Goal: Information Seeking & Learning: Learn about a topic

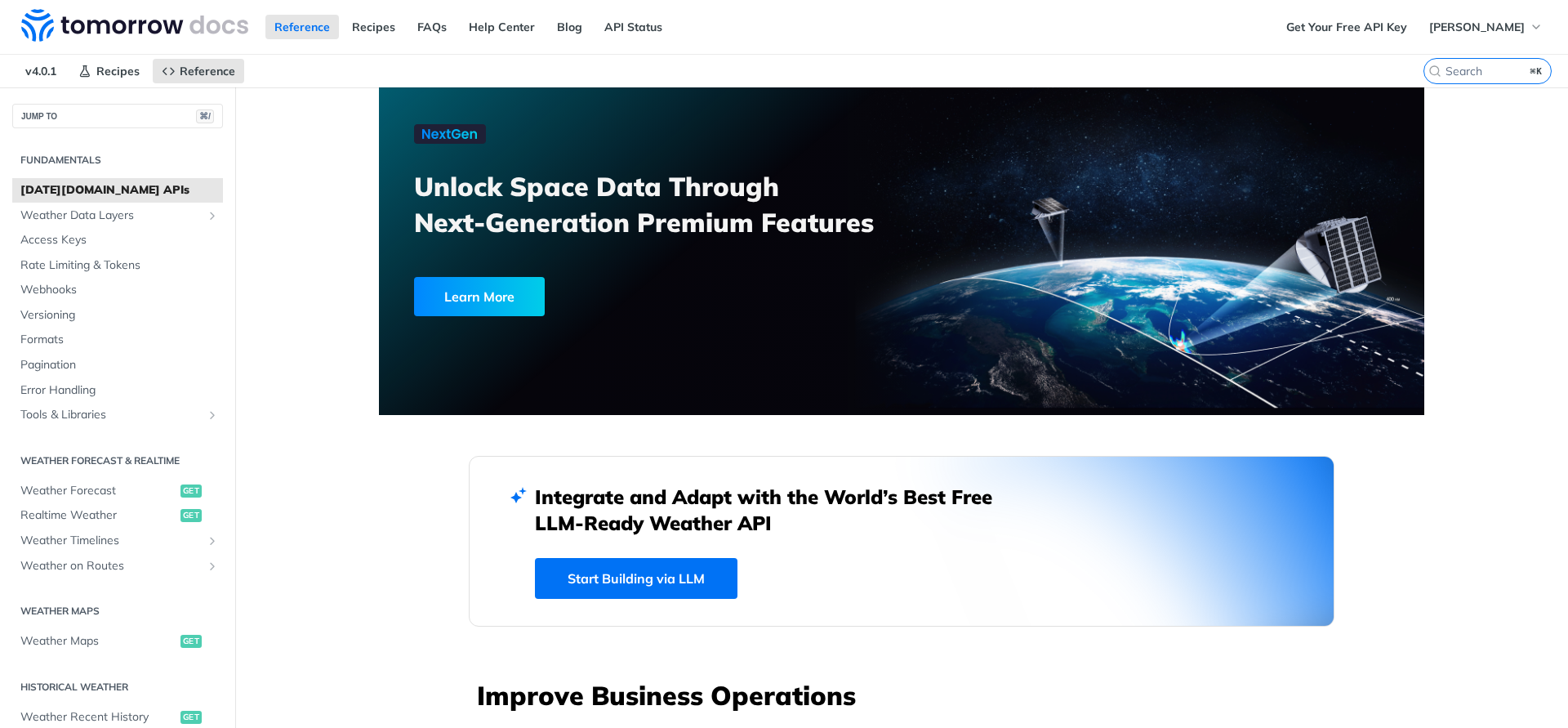
click at [98, 259] on span "Rate Limiting & Tokens" at bounding box center [119, 265] width 198 height 17
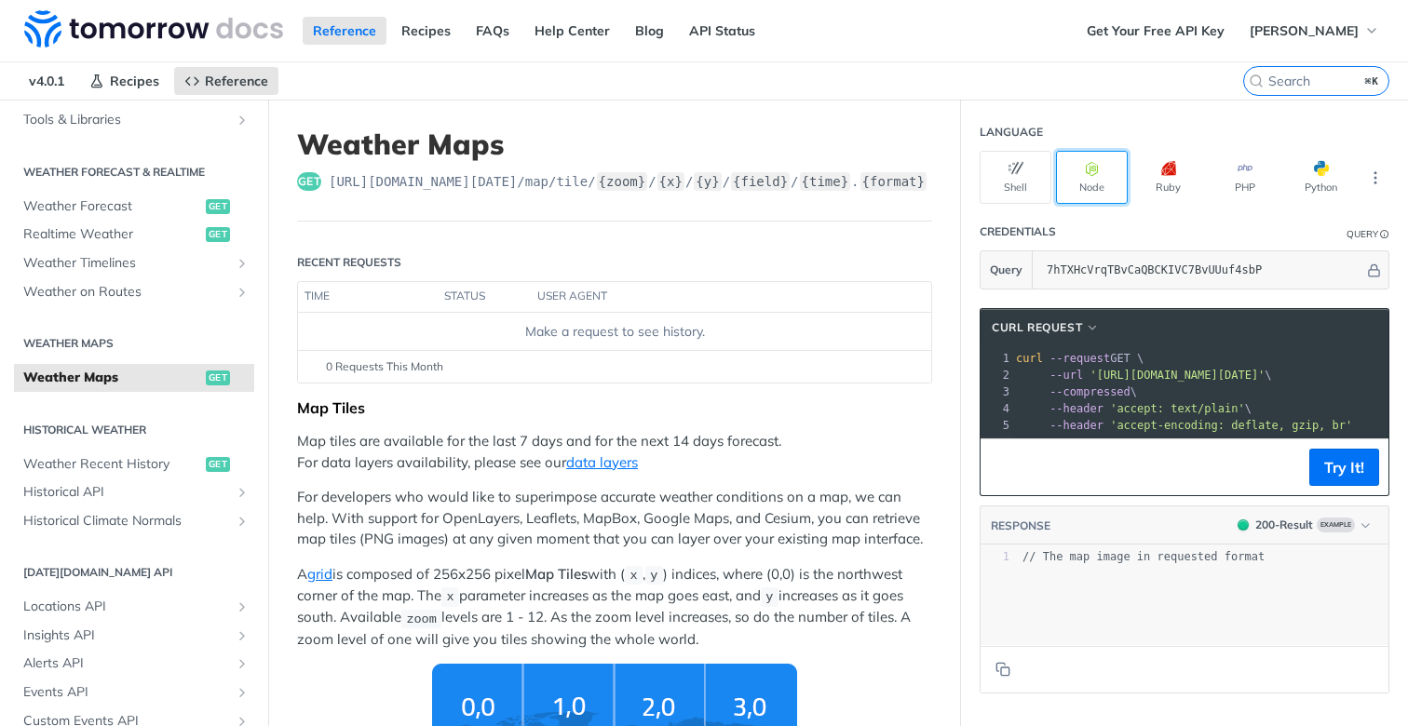
click at [1091, 186] on button "Node" at bounding box center [1092, 177] width 72 height 53
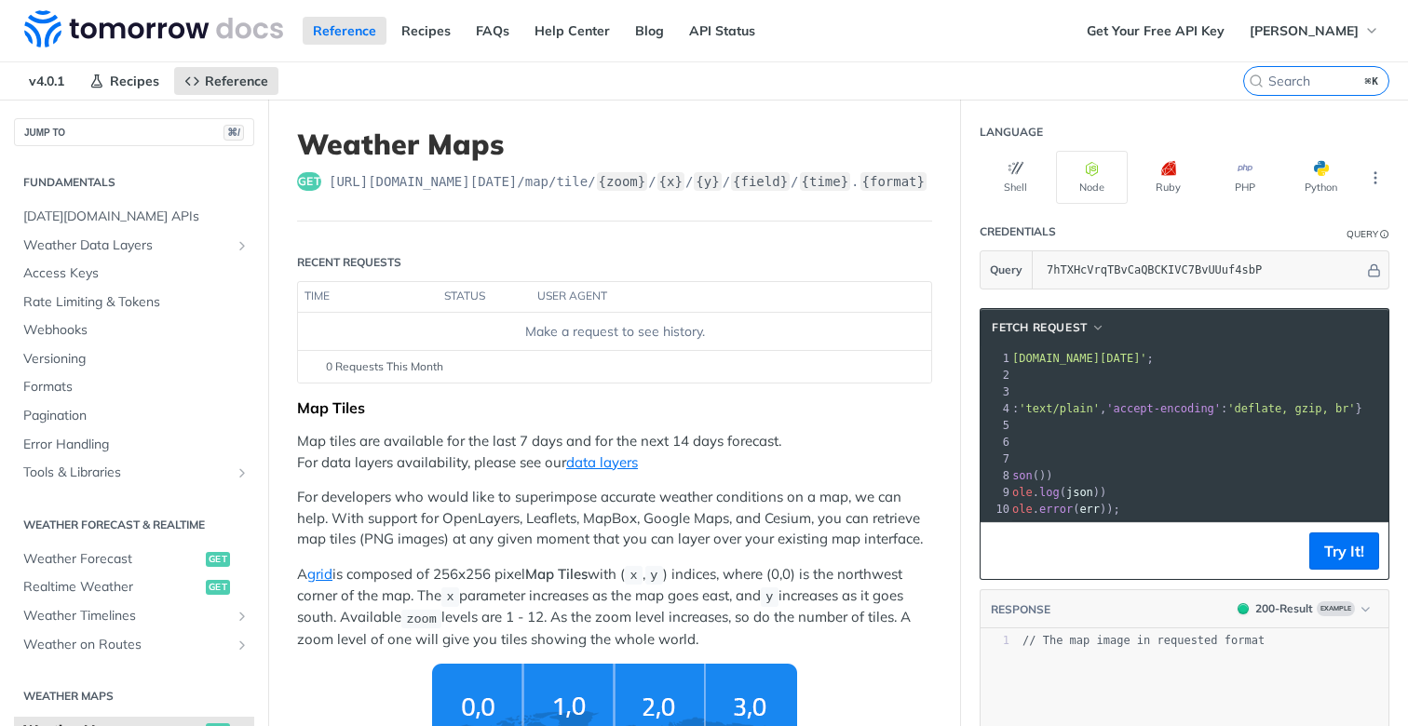
click at [557, 188] on span "https://api.tomorrow.io/v4 /map/tile/ {zoom} / {x} / {y} / {field} / {time} . {…" at bounding box center [628, 181] width 599 height 19
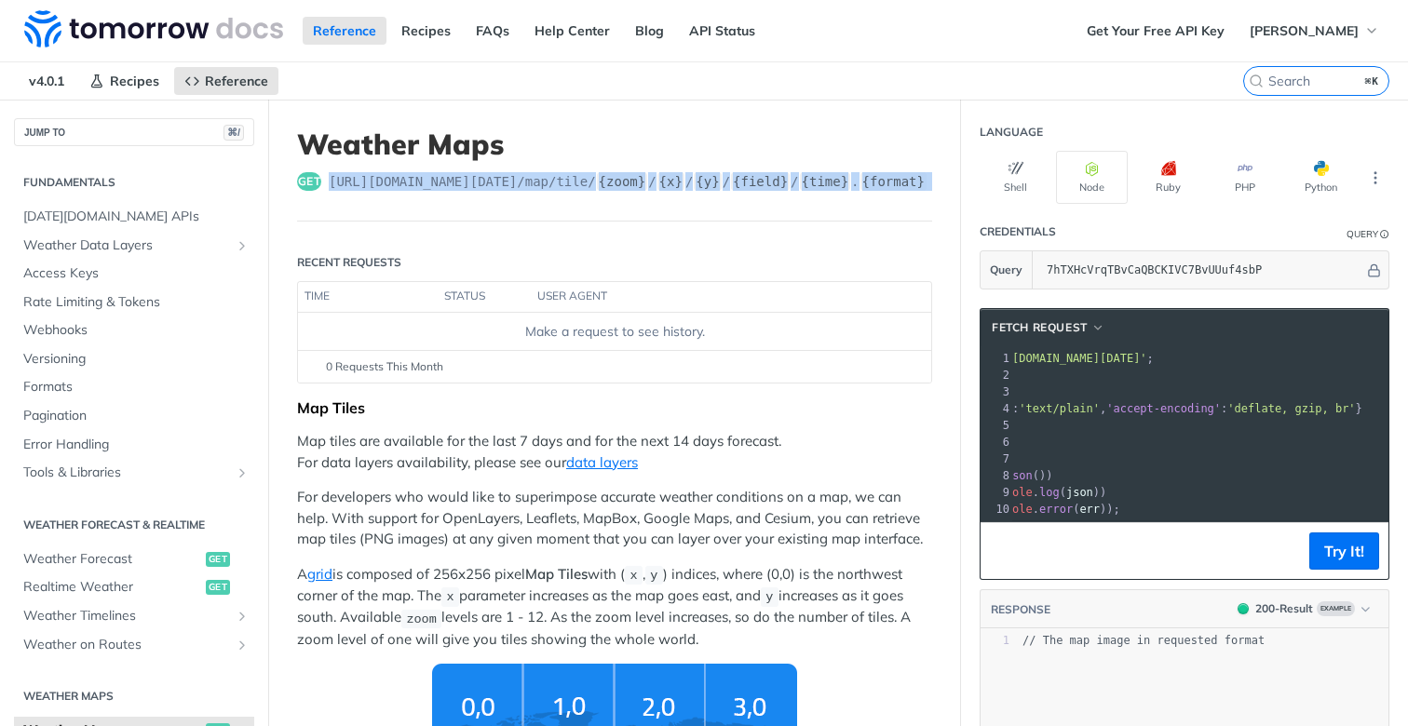
click at [557, 188] on span "https://api.tomorrow.io/v4 /map/tile/ {zoom} / {x} / {y} / {field} / {time} . {…" at bounding box center [628, 181] width 599 height 19
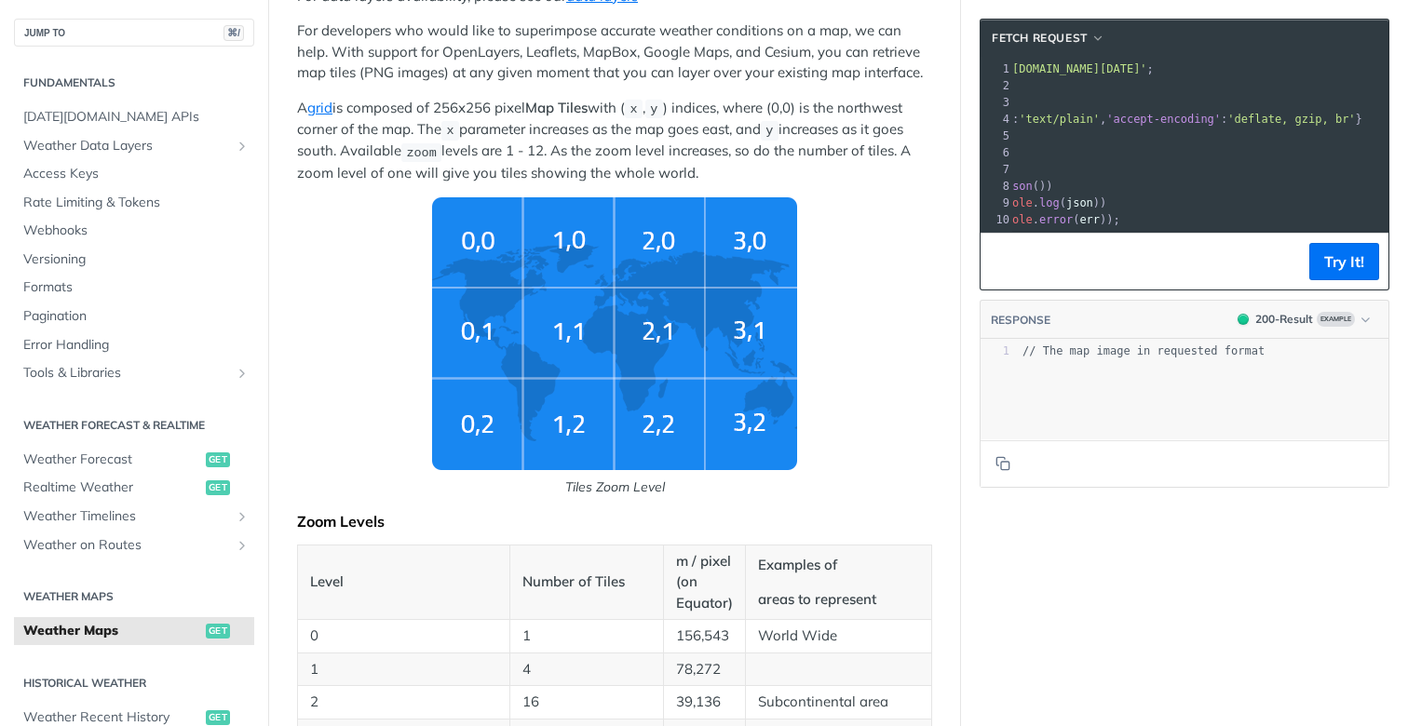
scroll to position [467, 0]
click at [715, 123] on p "A grid is composed of 256x256 pixel Map Tiles with ( x , y ) indices, where (0,…" at bounding box center [614, 140] width 635 height 86
click at [889, 369] on span "Tiles Zoom Level" at bounding box center [614, 346] width 635 height 300
click at [897, 83] on p "For developers who would like to superimpose accurate weather conditions on a m…" at bounding box center [614, 51] width 635 height 63
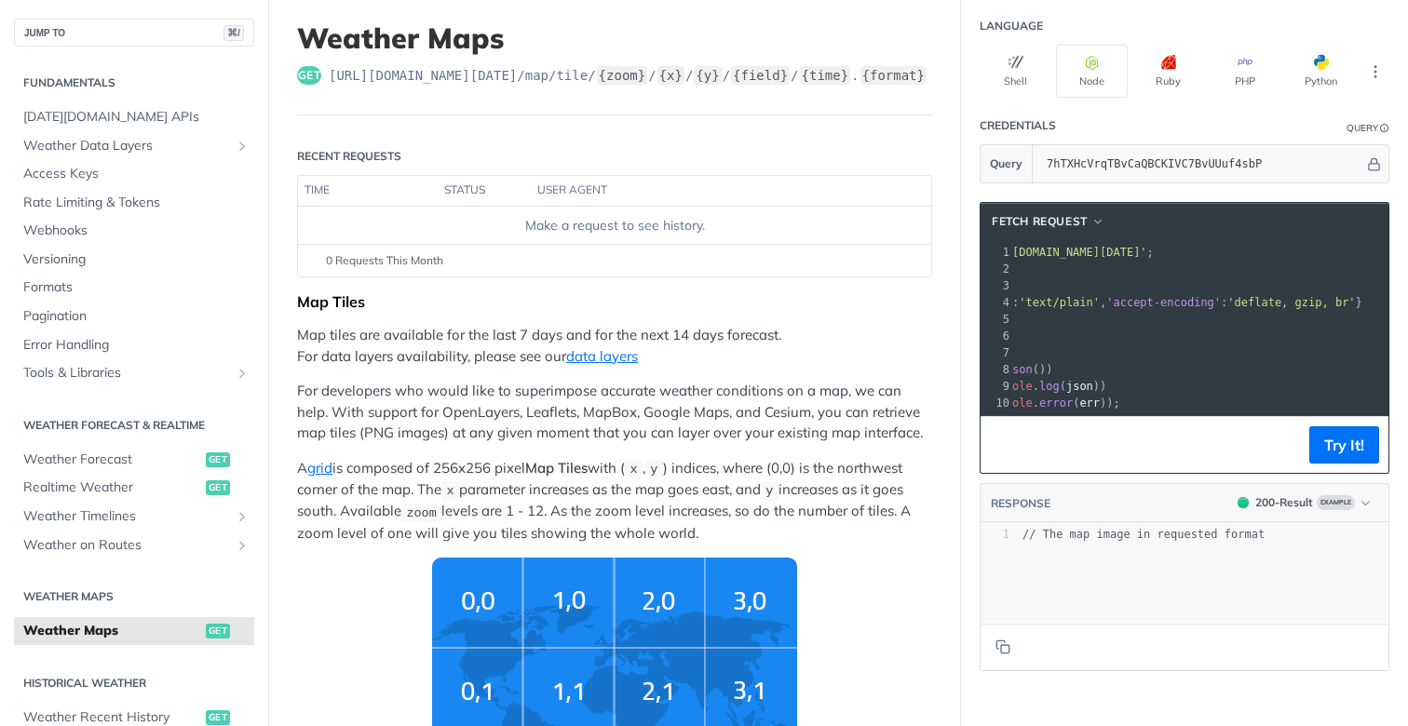
scroll to position [0, 0]
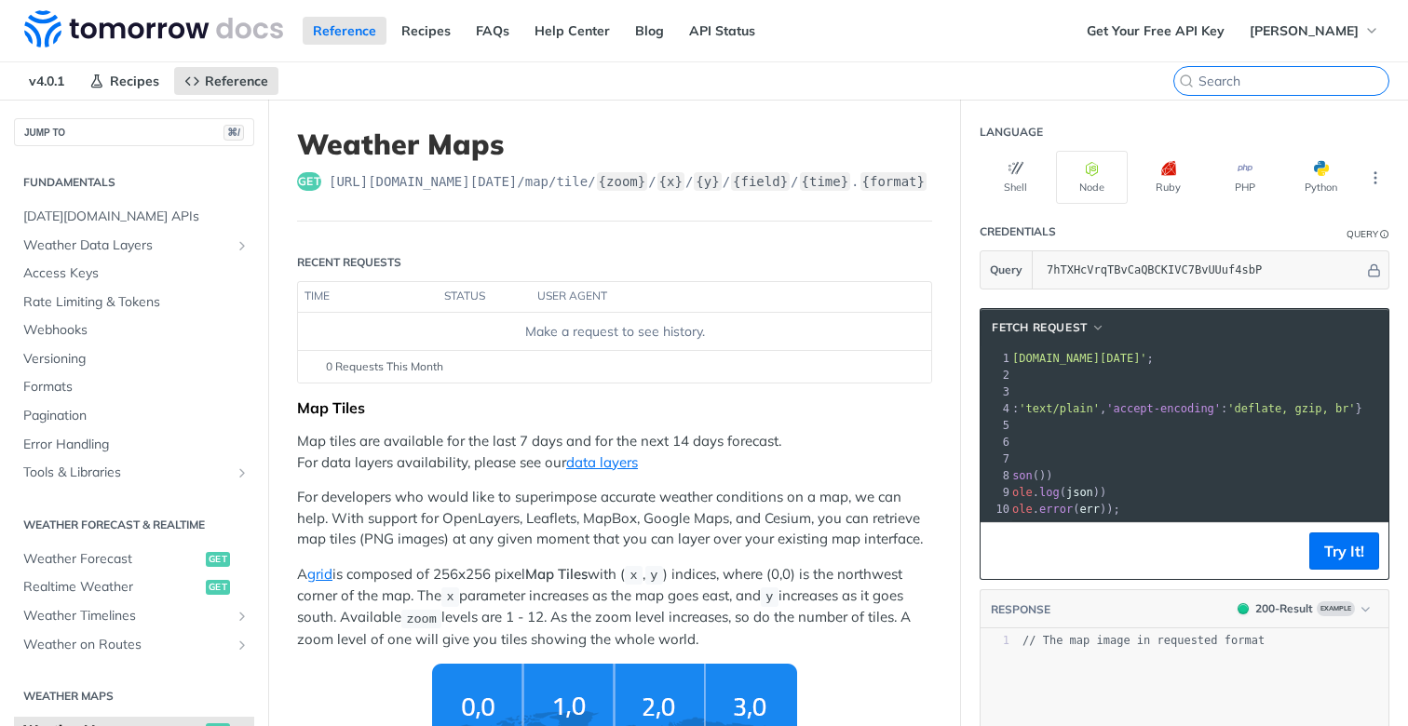
click at [1293, 79] on input "⌘K" at bounding box center [1293, 81] width 190 height 17
click at [1127, 79] on nav "v4.0.1 Recipes Reference" at bounding box center [621, 80] width 1243 height 37
click at [1316, 84] on input "⌘K" at bounding box center [1293, 81] width 190 height 17
click at [1135, 87] on nav "v4.0.1 Recipes Reference" at bounding box center [621, 80] width 1243 height 37
click at [1321, 89] on label "⌘K" at bounding box center [1316, 81] width 146 height 30
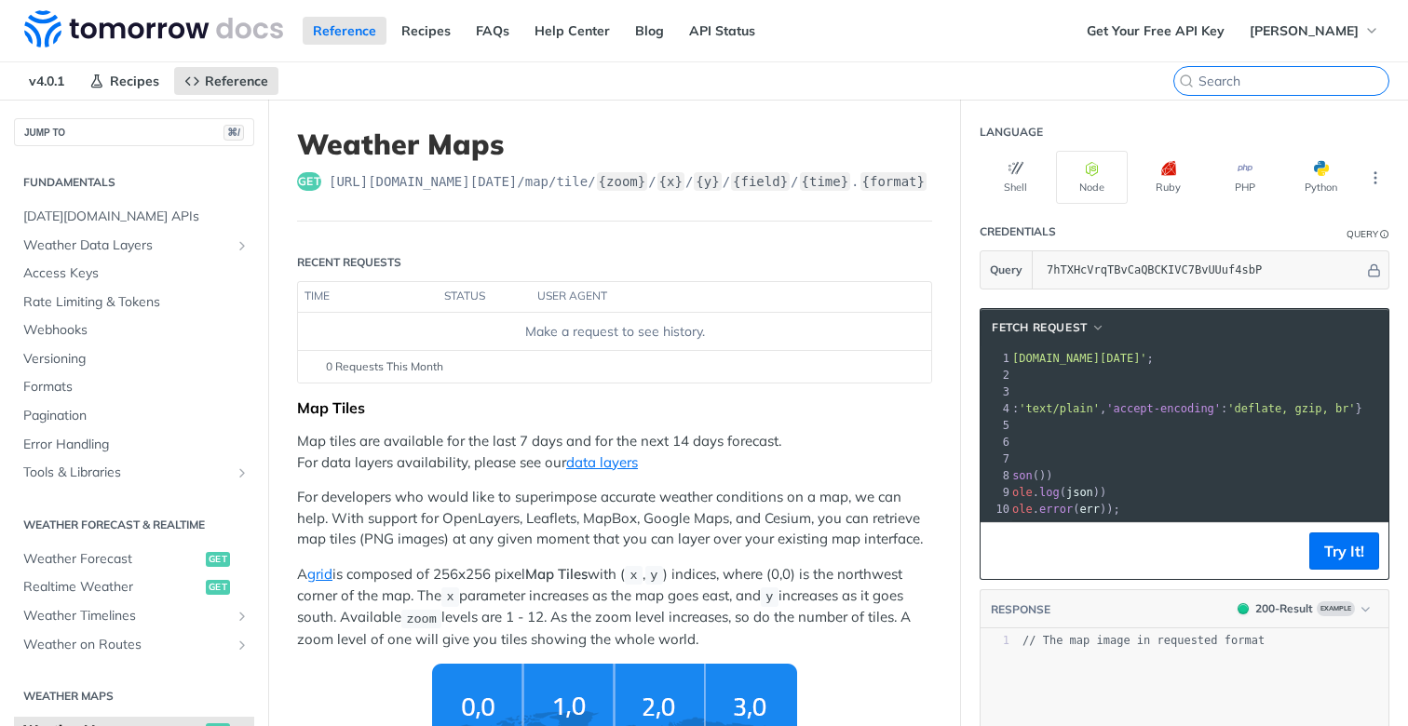
click at [1321, 89] on input "⌘K" at bounding box center [1293, 81] width 190 height 17
click at [1114, 74] on nav "v4.0.1 Recipes Reference" at bounding box center [621, 80] width 1243 height 37
click at [1324, 82] on input "⌘K" at bounding box center [1293, 81] width 190 height 17
click at [1324, 82] on input "search" at bounding box center [1293, 81] width 190 height 17
click at [1117, 76] on nav "v4.0.1 Recipes Reference" at bounding box center [621, 80] width 1243 height 37
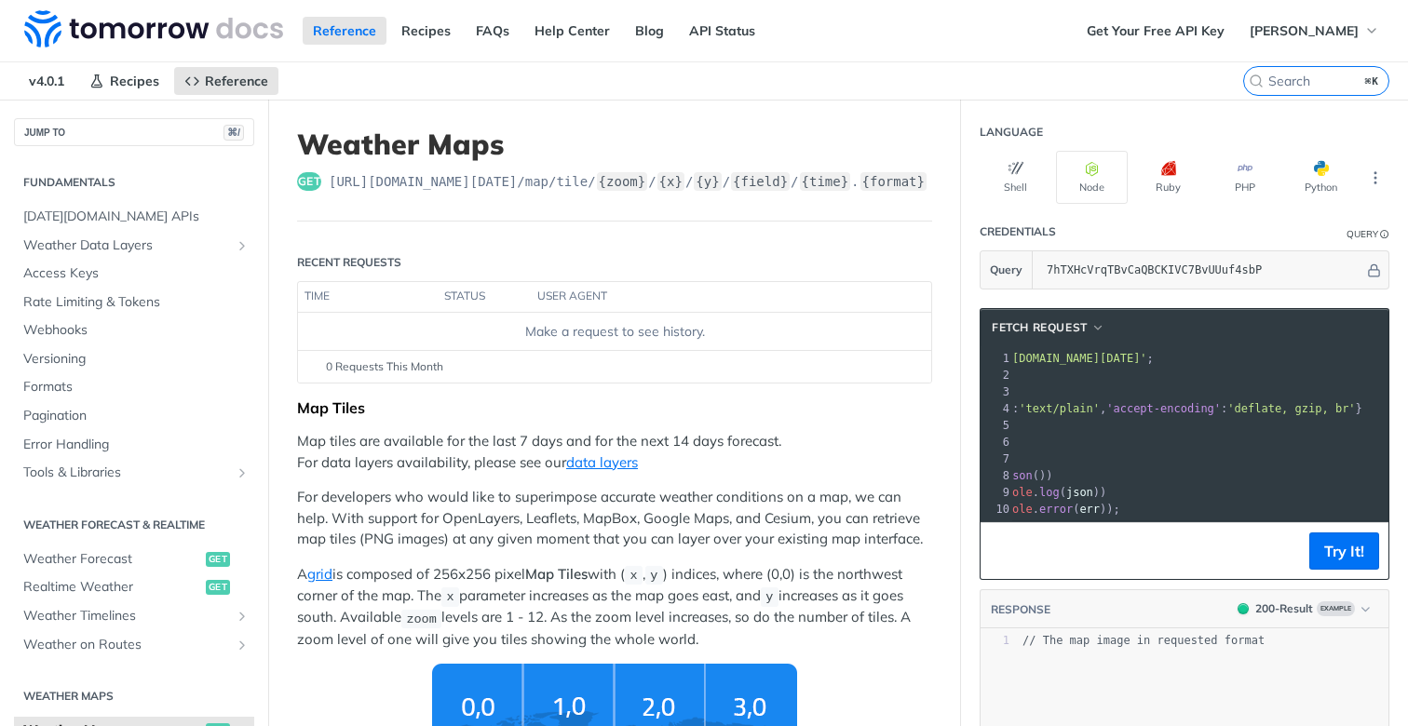
click at [1117, 76] on nav "v4.0.1 Recipes Reference" at bounding box center [621, 80] width 1243 height 37
click at [1059, 62] on nav "v4.0.1 Recipes Reference" at bounding box center [621, 80] width 1243 height 37
click at [1085, 80] on nav "v4.0.1 Recipes Reference" at bounding box center [621, 80] width 1243 height 37
click at [657, 550] on p "For developers who would like to superimpose accurate weather conditions on a m…" at bounding box center [614, 518] width 635 height 63
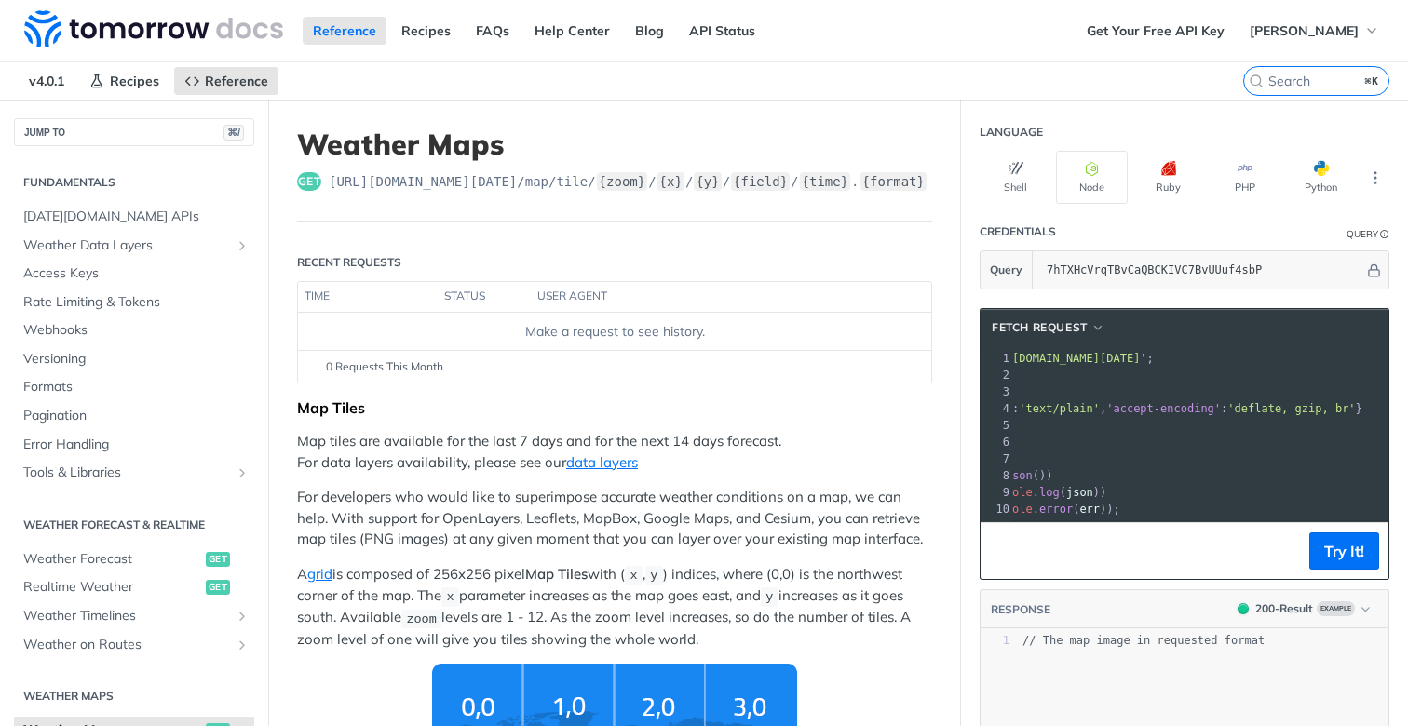
click at [686, 213] on header "Weather Maps get https://api.tomorrow.io/v4 /map/tile/ {zoom} / {x} / {y} / {fi…" at bounding box center [614, 175] width 635 height 94
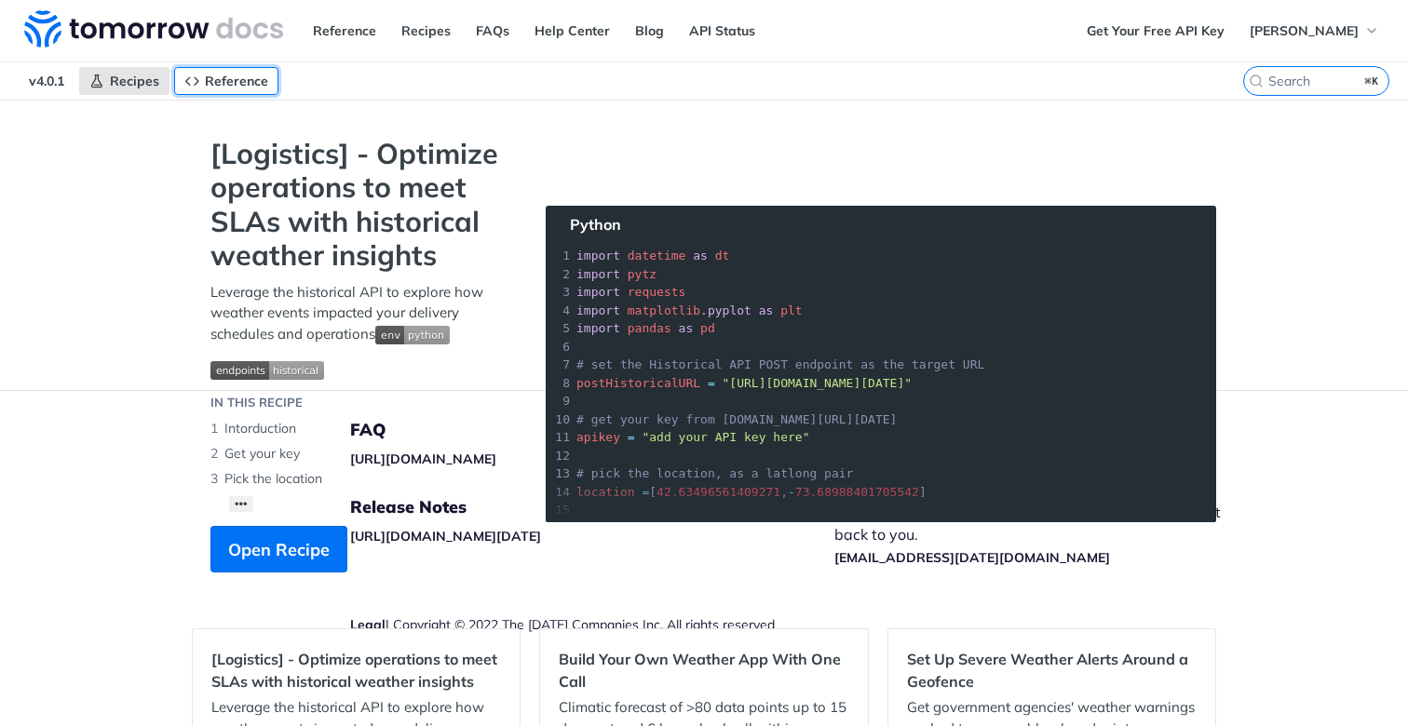
click at [227, 81] on span "Reference" at bounding box center [236, 81] width 63 height 17
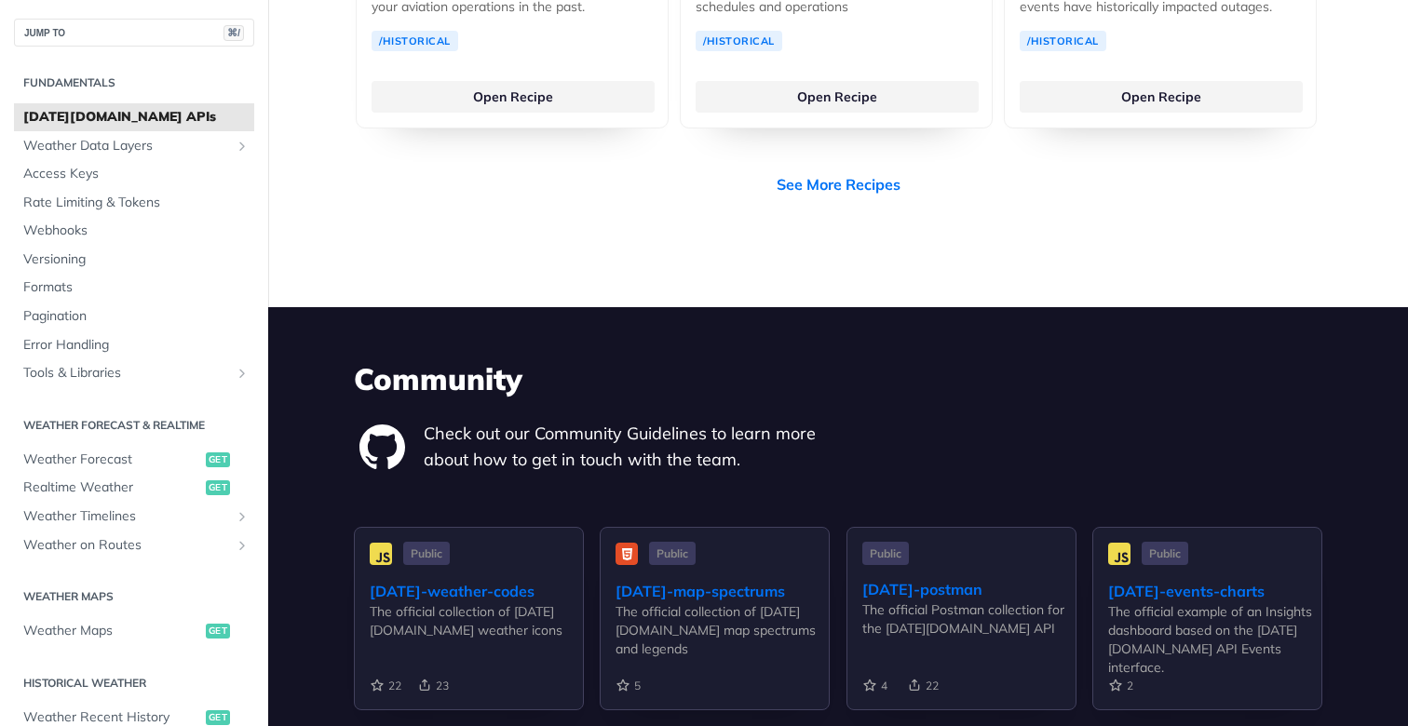
scroll to position [4209, 0]
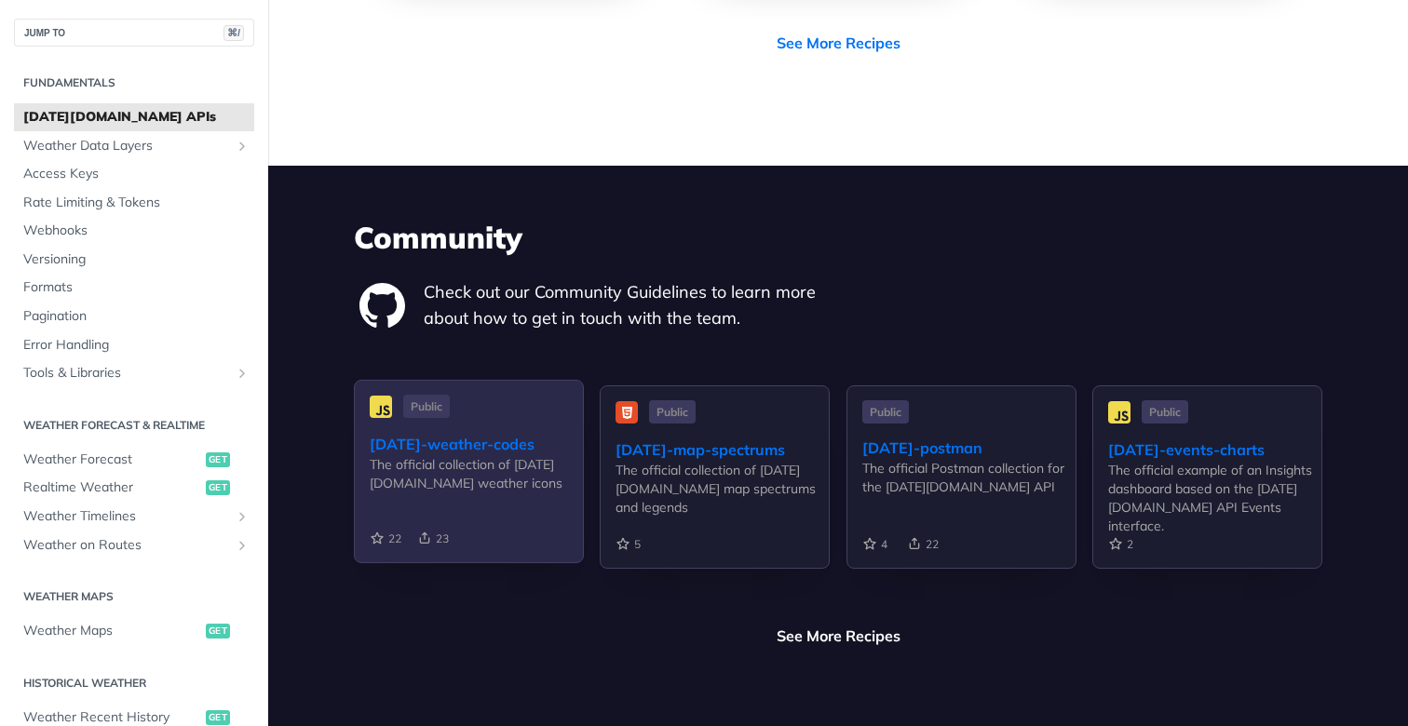
click at [506, 433] on div "tomorrow-weather-codes" at bounding box center [476, 444] width 213 height 22
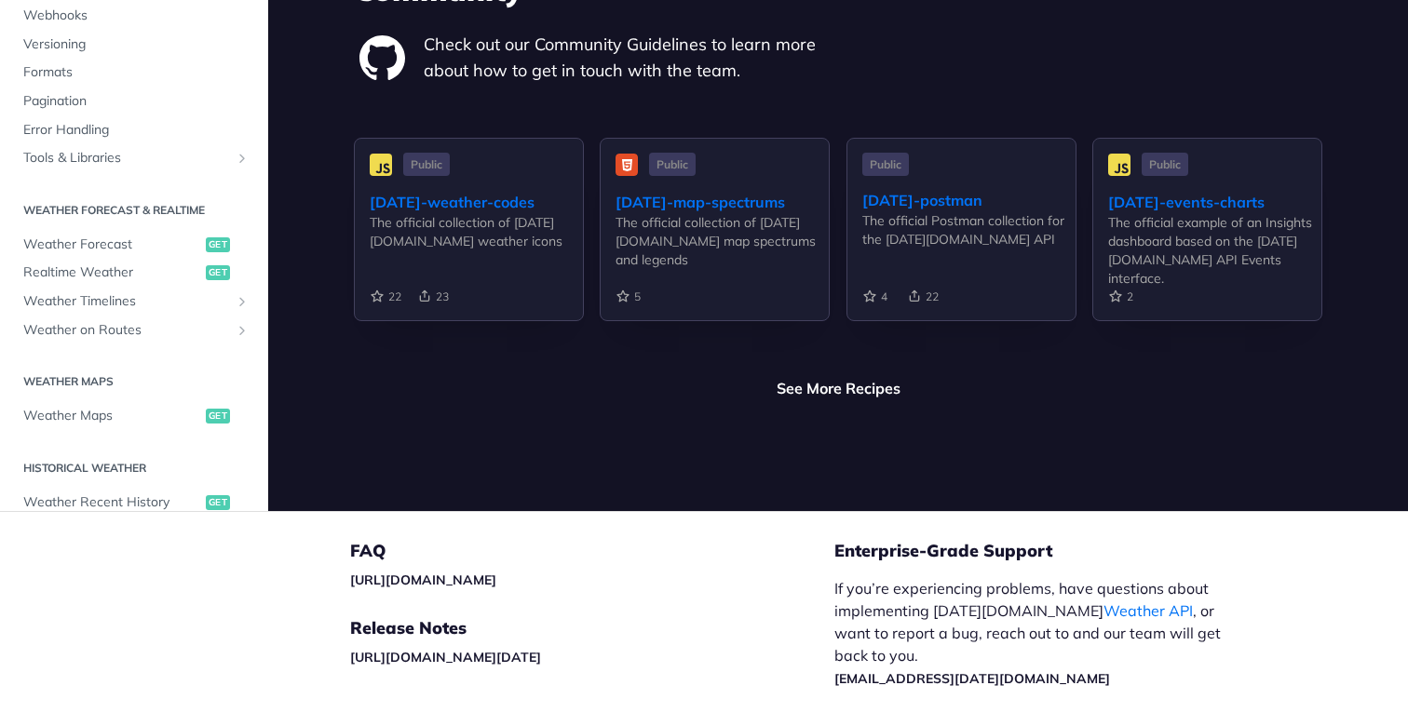
scroll to position [4535, 0]
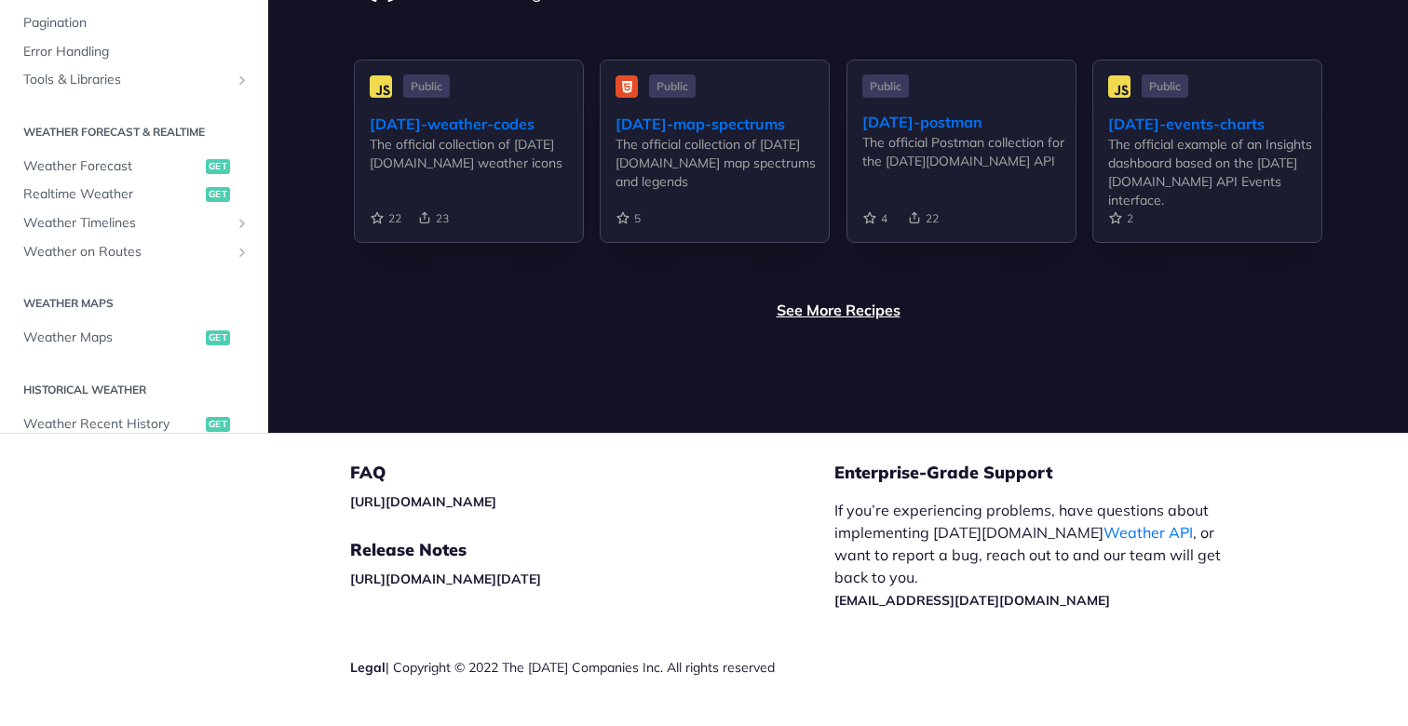
click at [849, 299] on link "See More Recipes" at bounding box center [838, 310] width 124 height 22
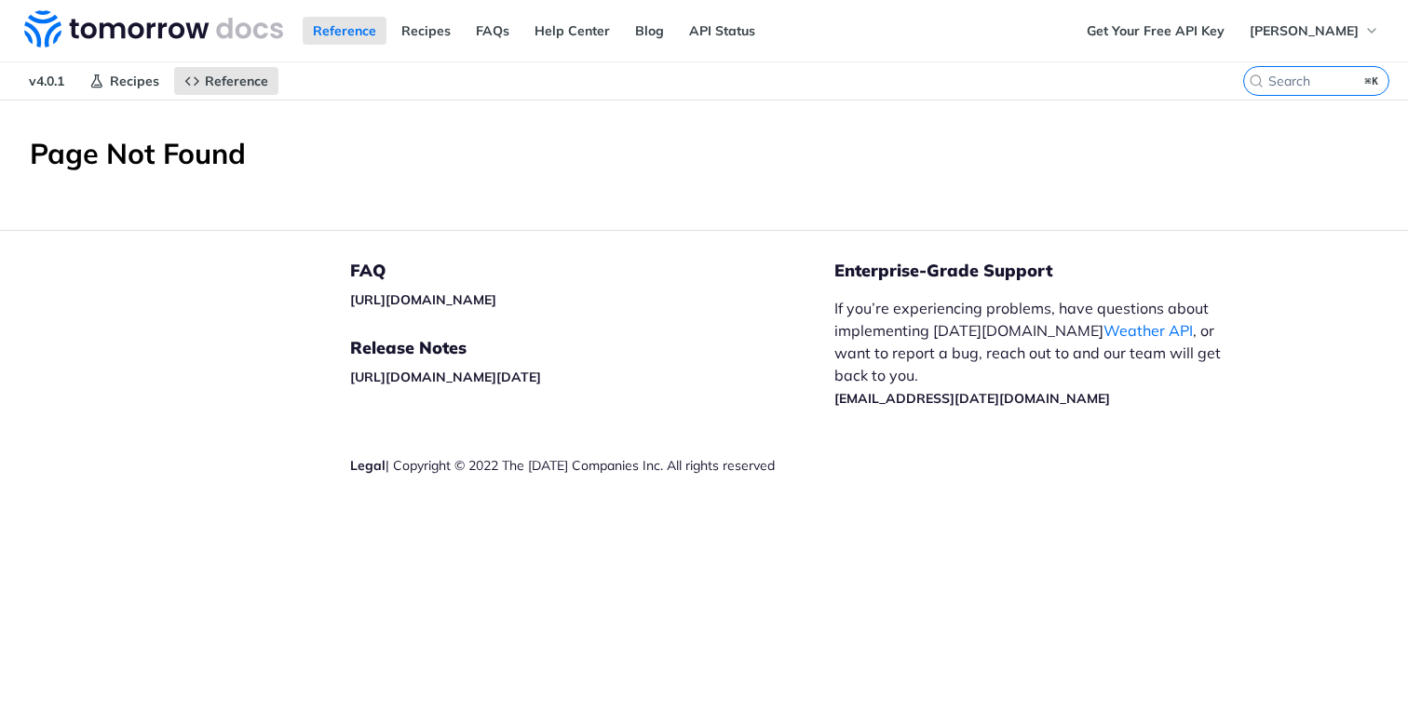
click at [555, 206] on div "Page Not Found" at bounding box center [704, 165] width 1408 height 130
drag, startPoint x: 850, startPoint y: 251, endPoint x: 874, endPoint y: 267, distance: 28.9
click at [856, 254] on div "Enterprise-Grade Support If you’re experiencing problems, have questions about …" at bounding box center [1052, 398] width 436 height 335
drag, startPoint x: 875, startPoint y: 268, endPoint x: 882, endPoint y: 277, distance: 10.6
click at [880, 275] on h5 "Enterprise-Grade Support" at bounding box center [1052, 271] width 436 height 22
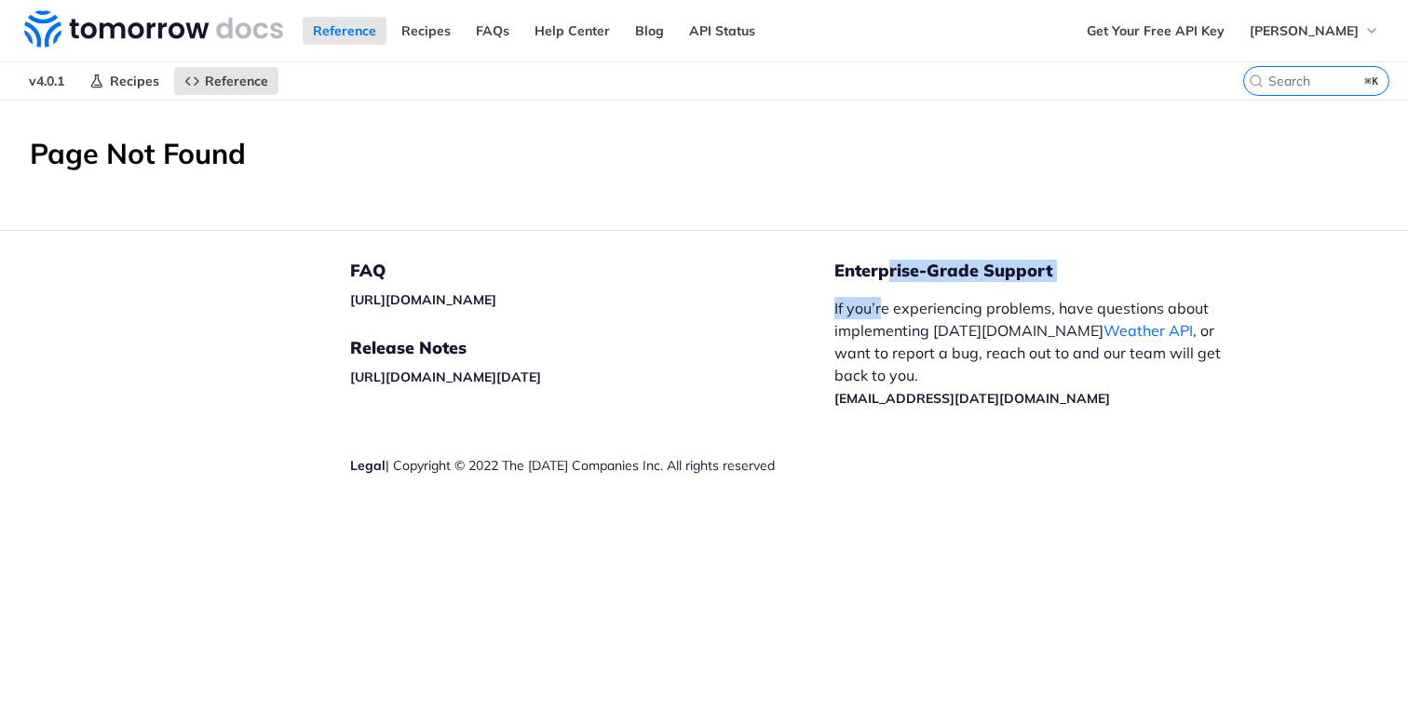
drag, startPoint x: 884, startPoint y: 286, endPoint x: 860, endPoint y: 355, distance: 72.7
click at [883, 297] on div "Enterprise-Grade Support If you’re experiencing problems, have questions about …" at bounding box center [1052, 398] width 436 height 335
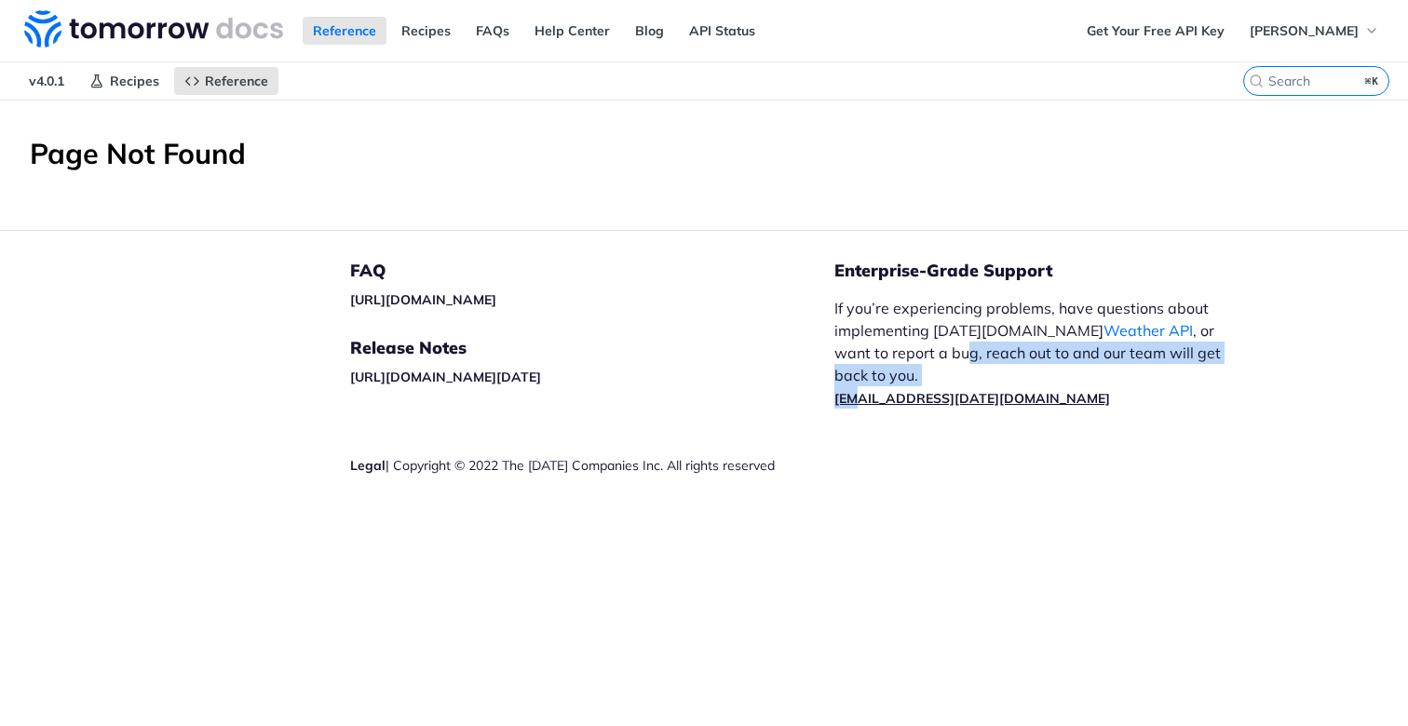
drag, startPoint x: 860, startPoint y: 355, endPoint x: 856, endPoint y: 368, distance: 13.8
click at [856, 368] on p "If you’re experiencing problems, have questions about implementing Tomorrow.io …" at bounding box center [1037, 353] width 406 height 112
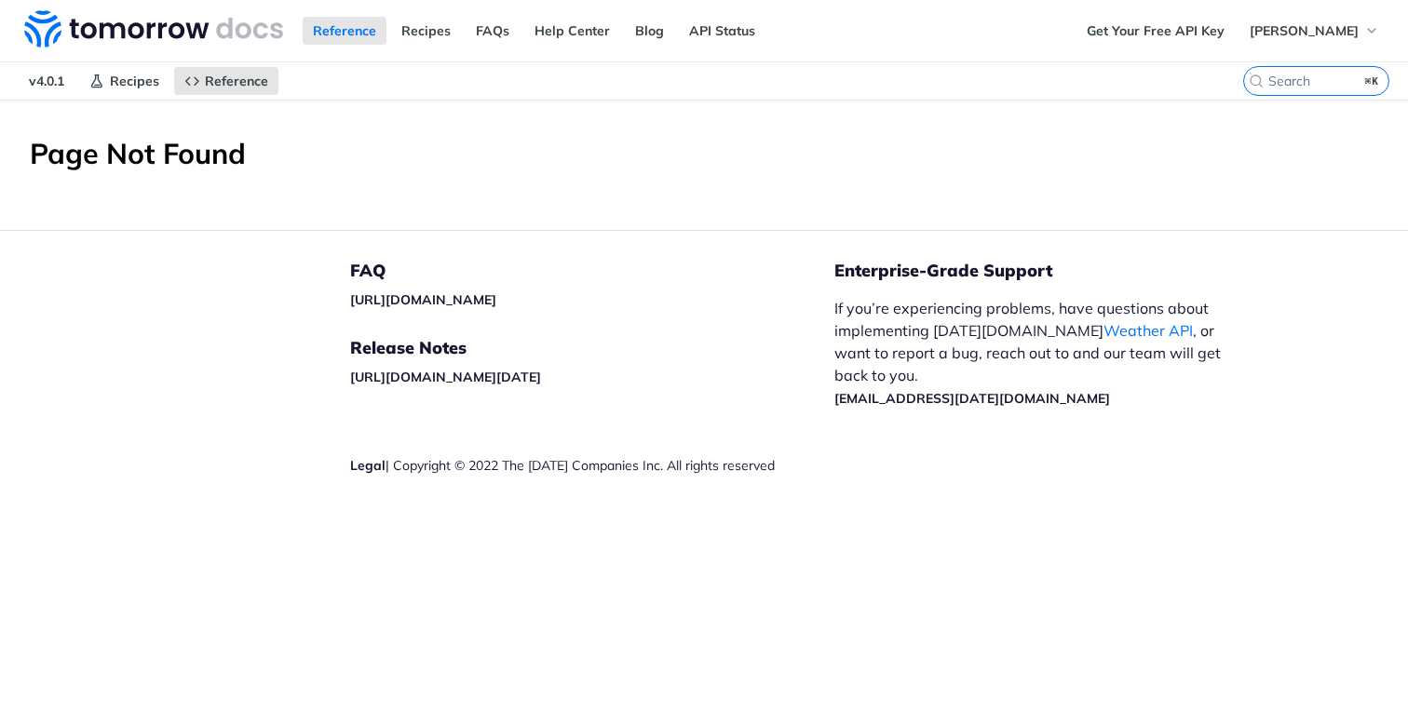
drag, startPoint x: 722, startPoint y: 407, endPoint x: 636, endPoint y: 410, distance: 86.6
click at [696, 407] on div "FAQ https://tomorrowio.zendesk.com/ Release Notes https://docs.tomorrow.io/refe…" at bounding box center [592, 398] width 484 height 335
click at [478, 412] on div "FAQ https://tomorrowio.zendesk.com/ Release Notes https://docs.tomorrow.io/refe…" at bounding box center [592, 398] width 484 height 335
drag, startPoint x: 471, startPoint y: 406, endPoint x: 575, endPoint y: 390, distance: 105.5
click at [511, 399] on div "FAQ https://tomorrowio.zendesk.com/ Release Notes https://docs.tomorrow.io/refe…" at bounding box center [592, 398] width 484 height 335
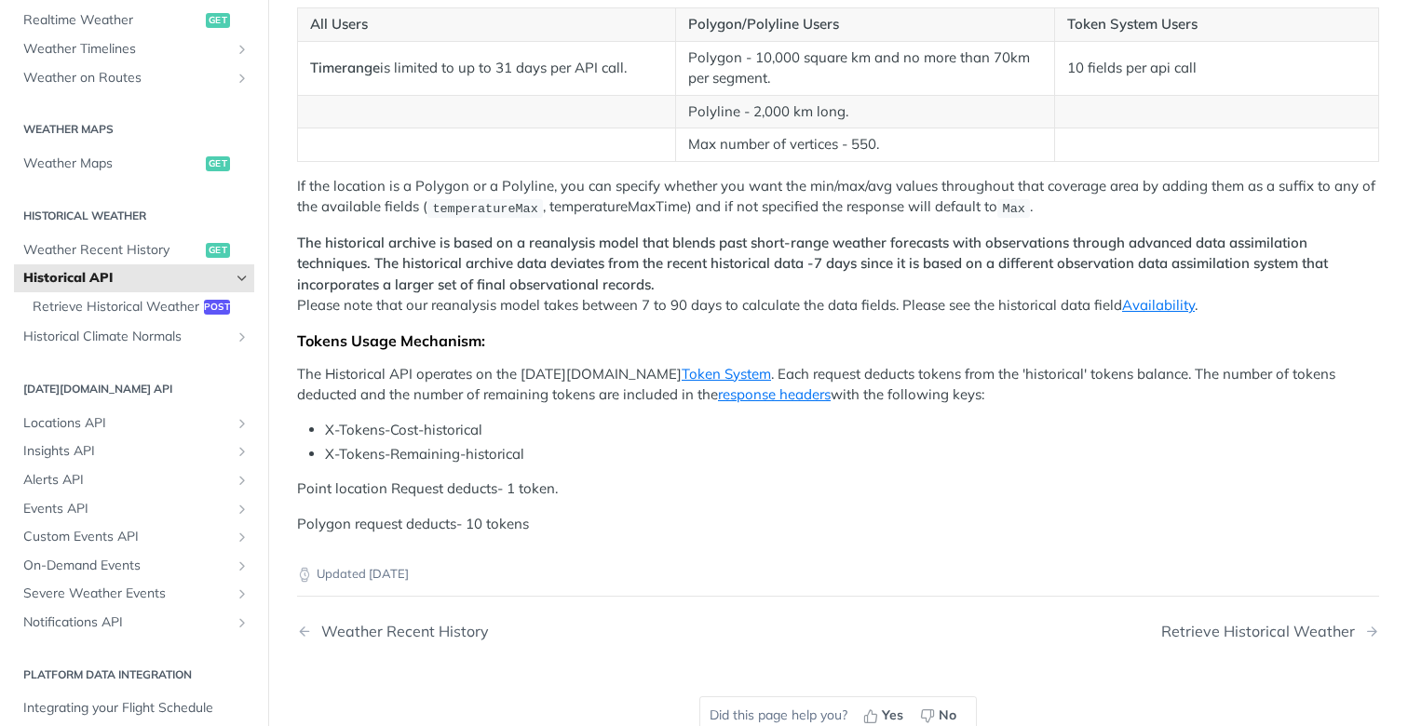
scroll to position [797, 0]
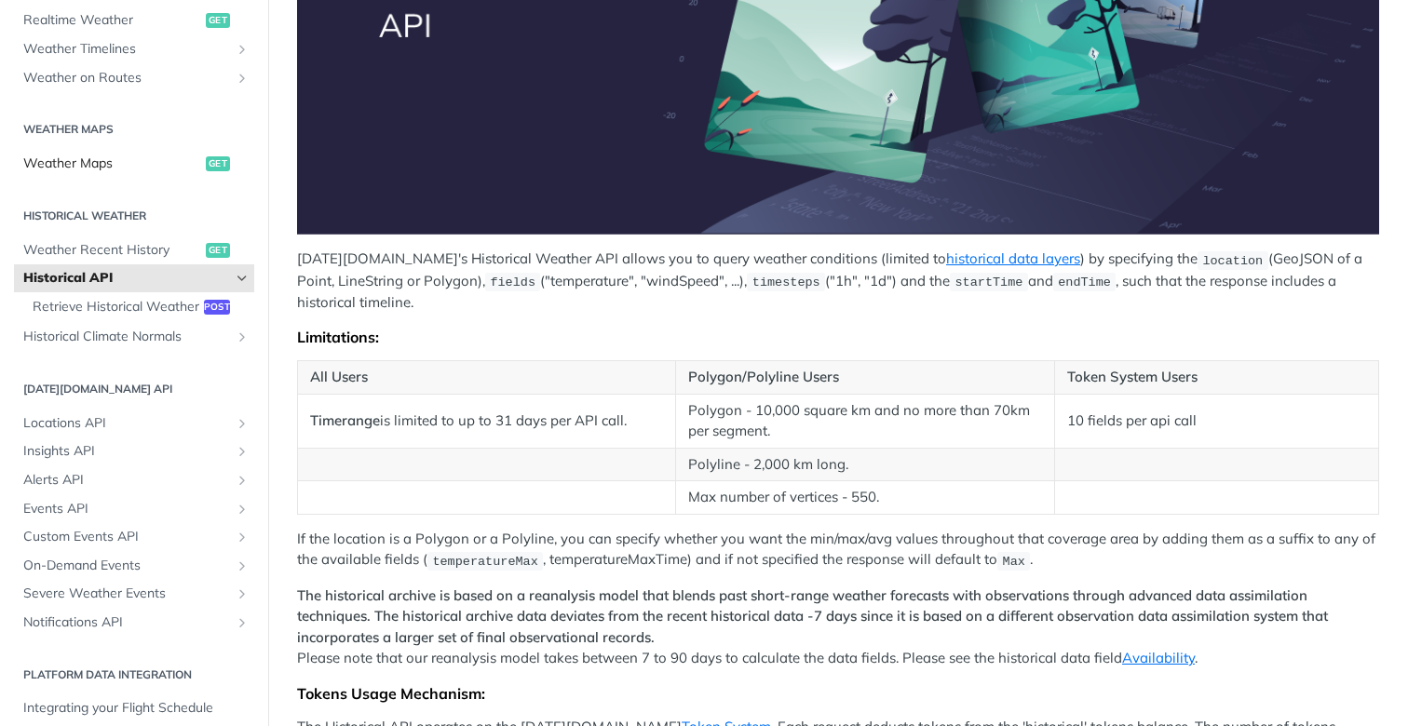
click at [49, 163] on span "Weather Maps" at bounding box center [112, 164] width 178 height 19
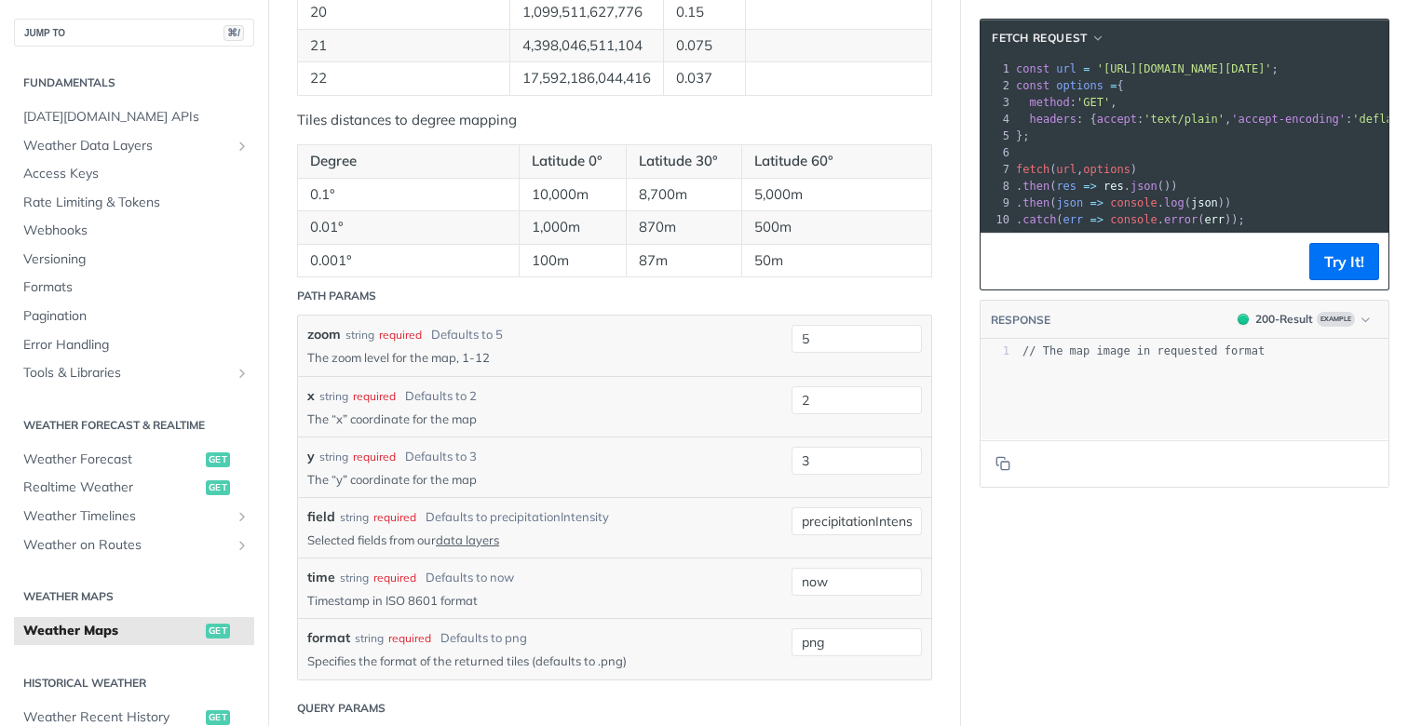
scroll to position [1338, 0]
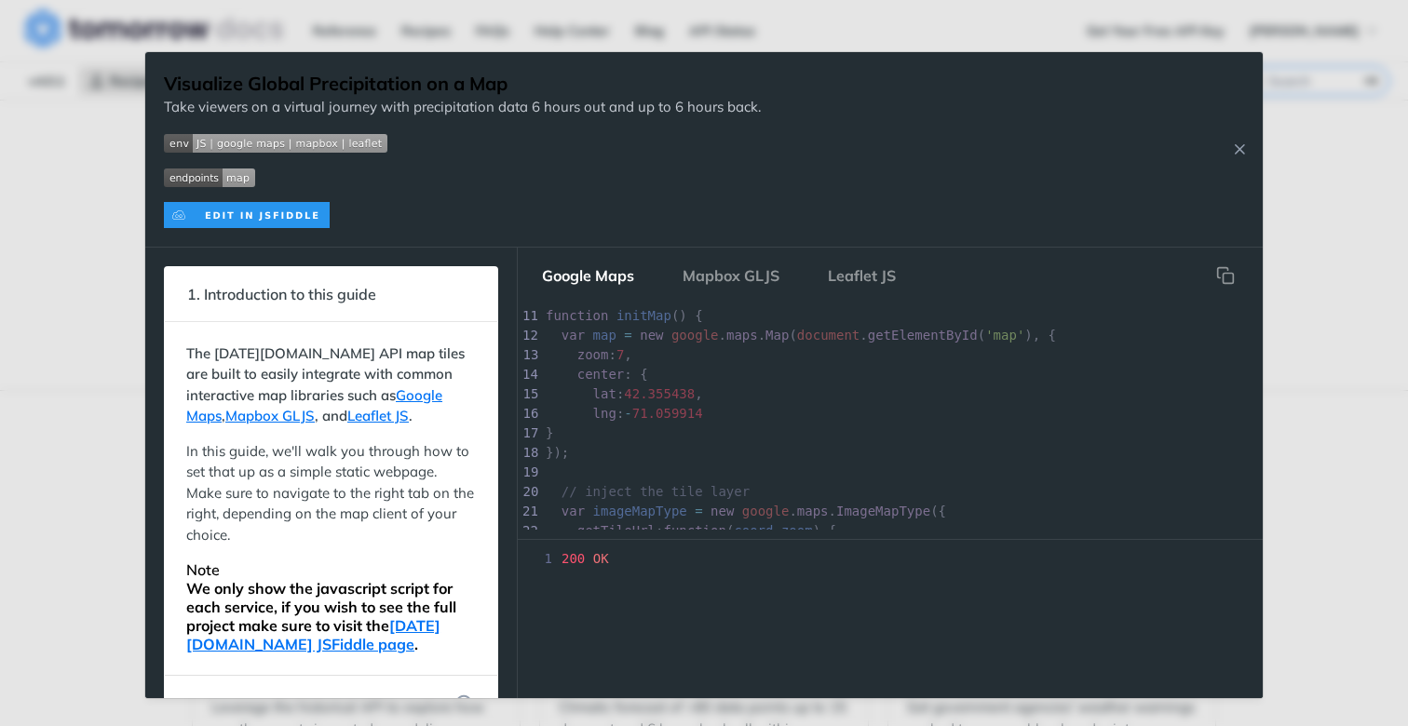
scroll to position [219, 0]
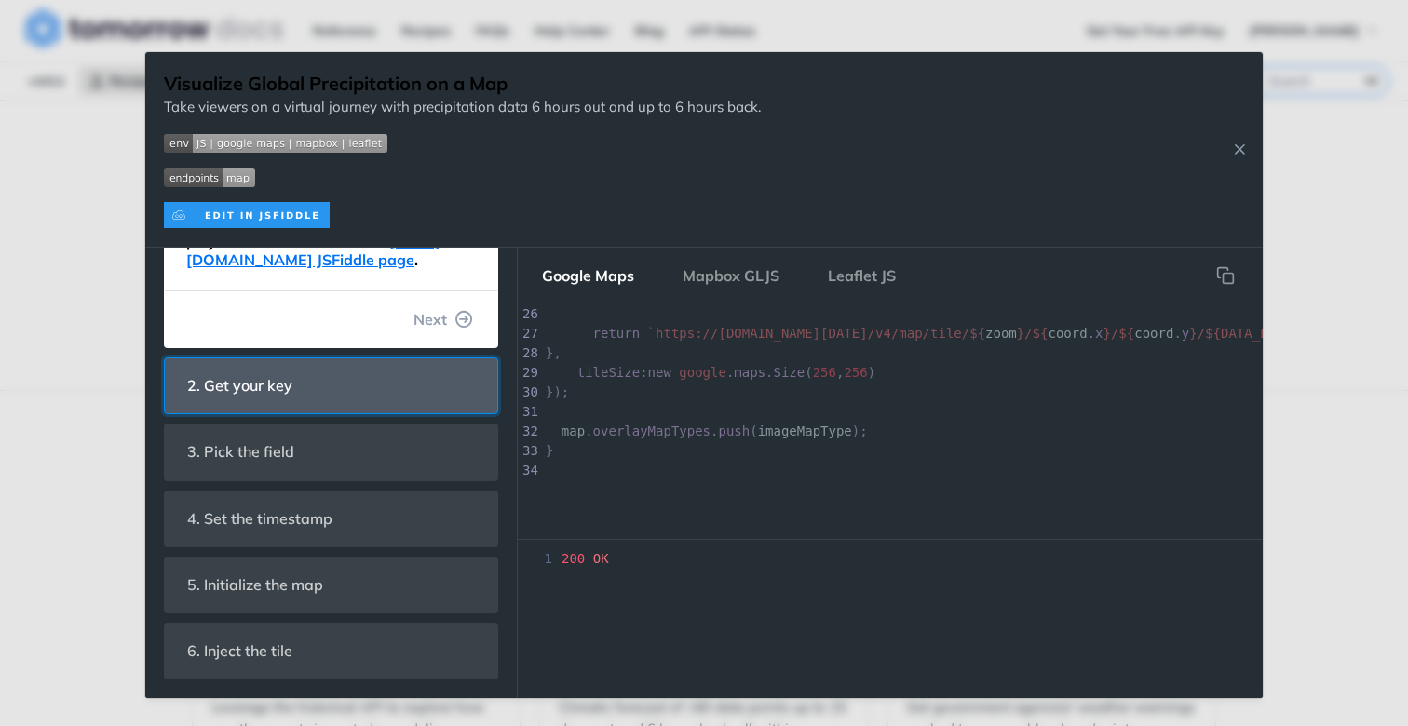
click at [387, 380] on header "2. Get your key" at bounding box center [331, 385] width 332 height 55
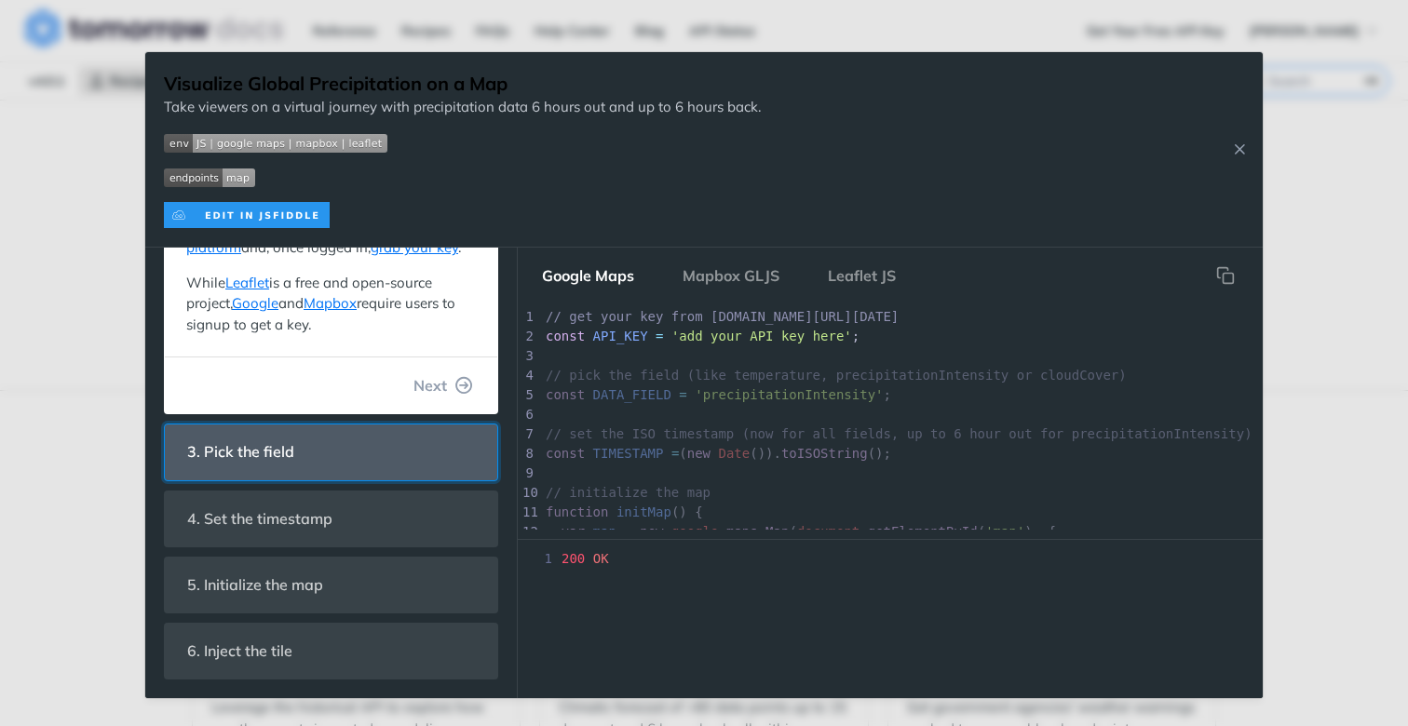
click at [401, 460] on header "3. Pick the field" at bounding box center [331, 452] width 332 height 55
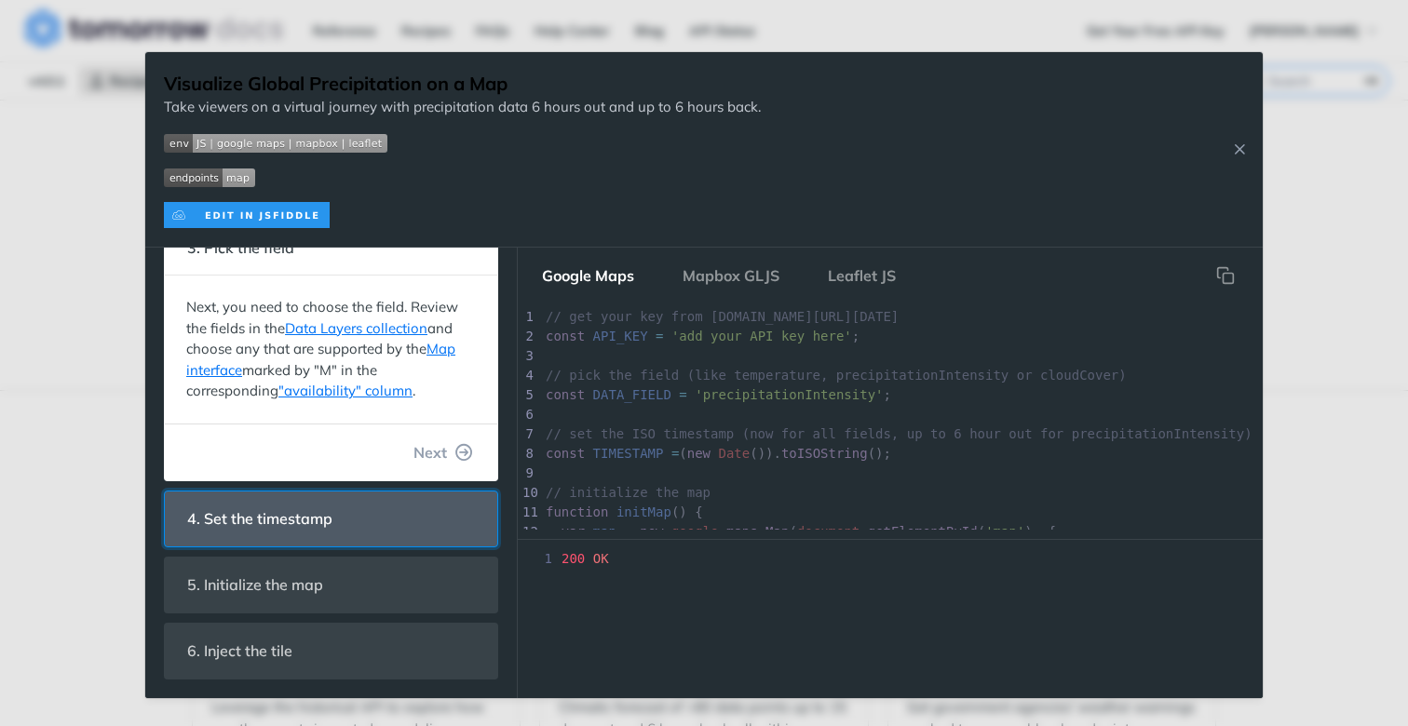
drag, startPoint x: 390, startPoint y: 509, endPoint x: 390, endPoint y: 533, distance: 23.3
click at [389, 510] on header "4. Set the timestamp" at bounding box center [331, 519] width 332 height 55
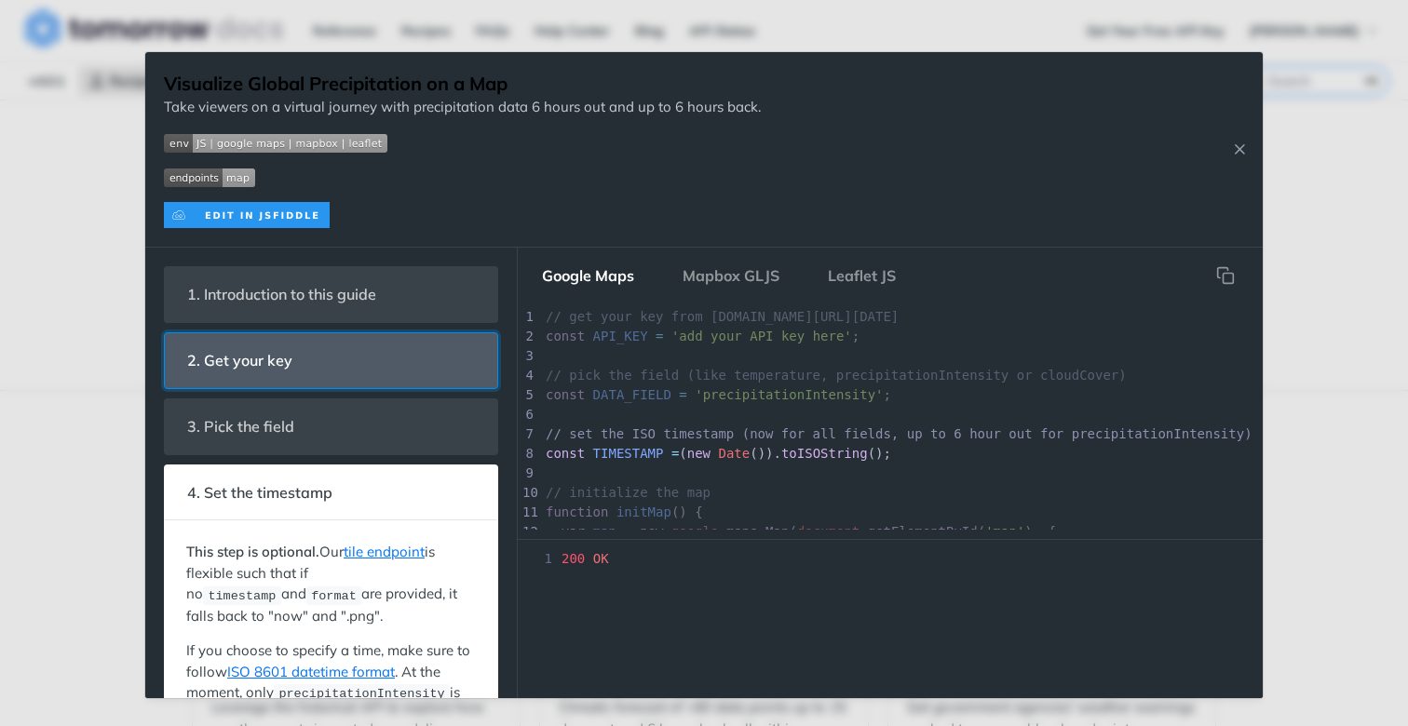
click at [300, 338] on header "2. Get your key" at bounding box center [331, 360] width 332 height 55
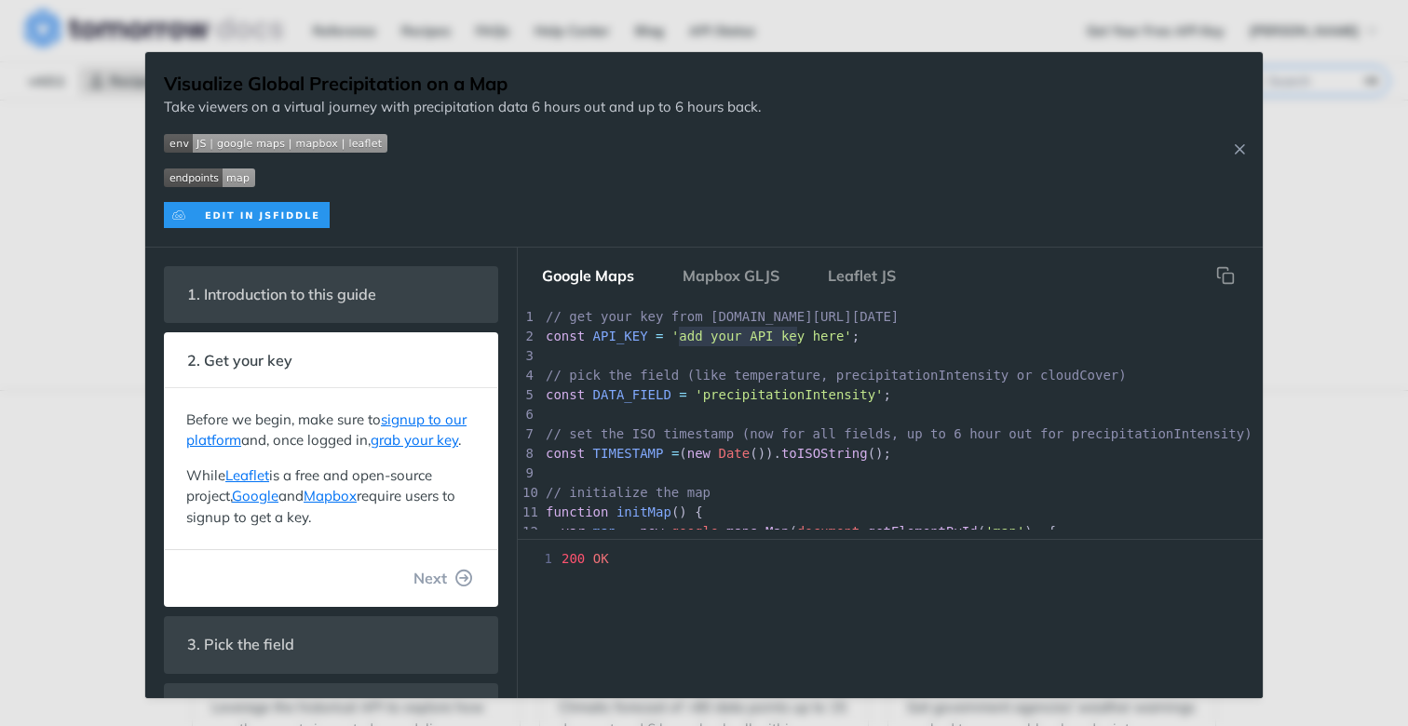
type textarea "add your API key her"
drag, startPoint x: 676, startPoint y: 335, endPoint x: 839, endPoint y: 337, distance: 162.9
click at [838, 337] on span "'add your API key here'" at bounding box center [761, 336] width 181 height 15
click at [857, 425] on pre "// set the ISO timestamp (now for all fields, up to 6 hour out for precipitatio…" at bounding box center [1032, 435] width 980 height 20
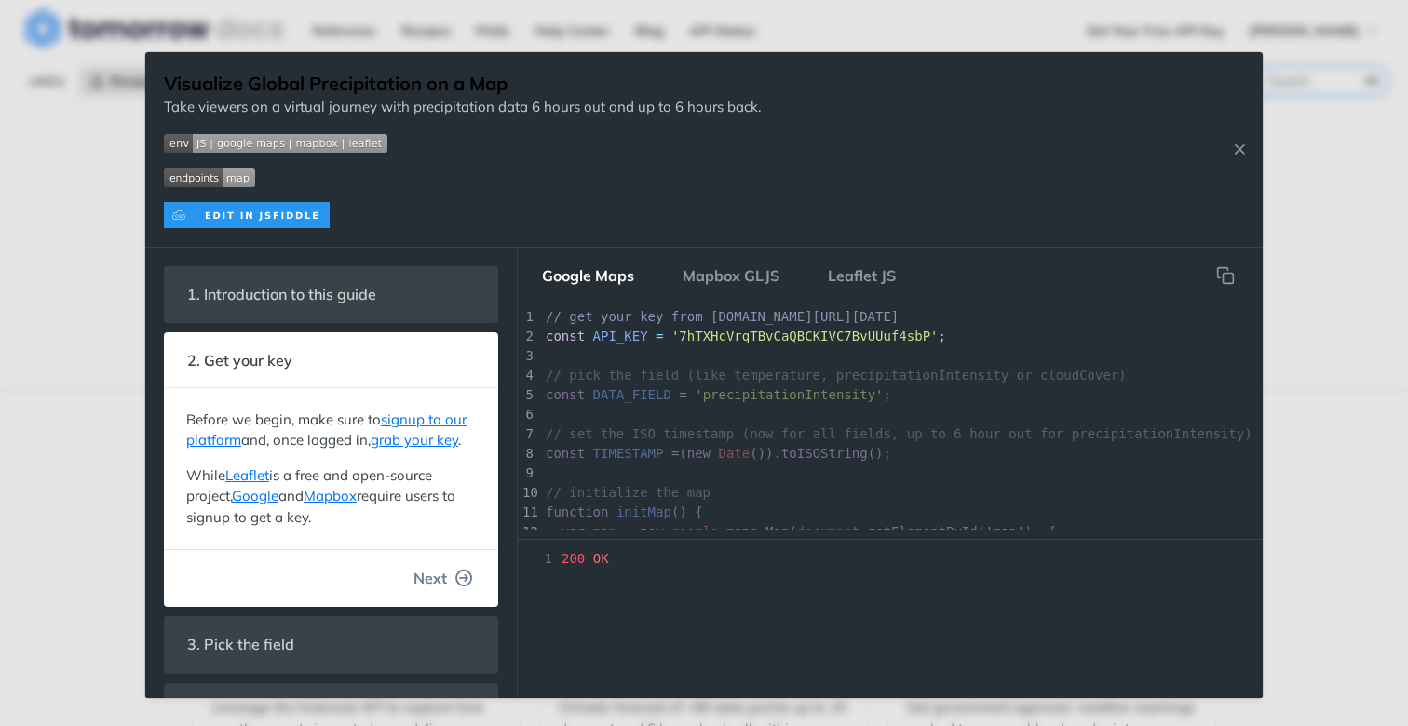
click at [437, 597] on button "Next" at bounding box center [442, 578] width 89 height 37
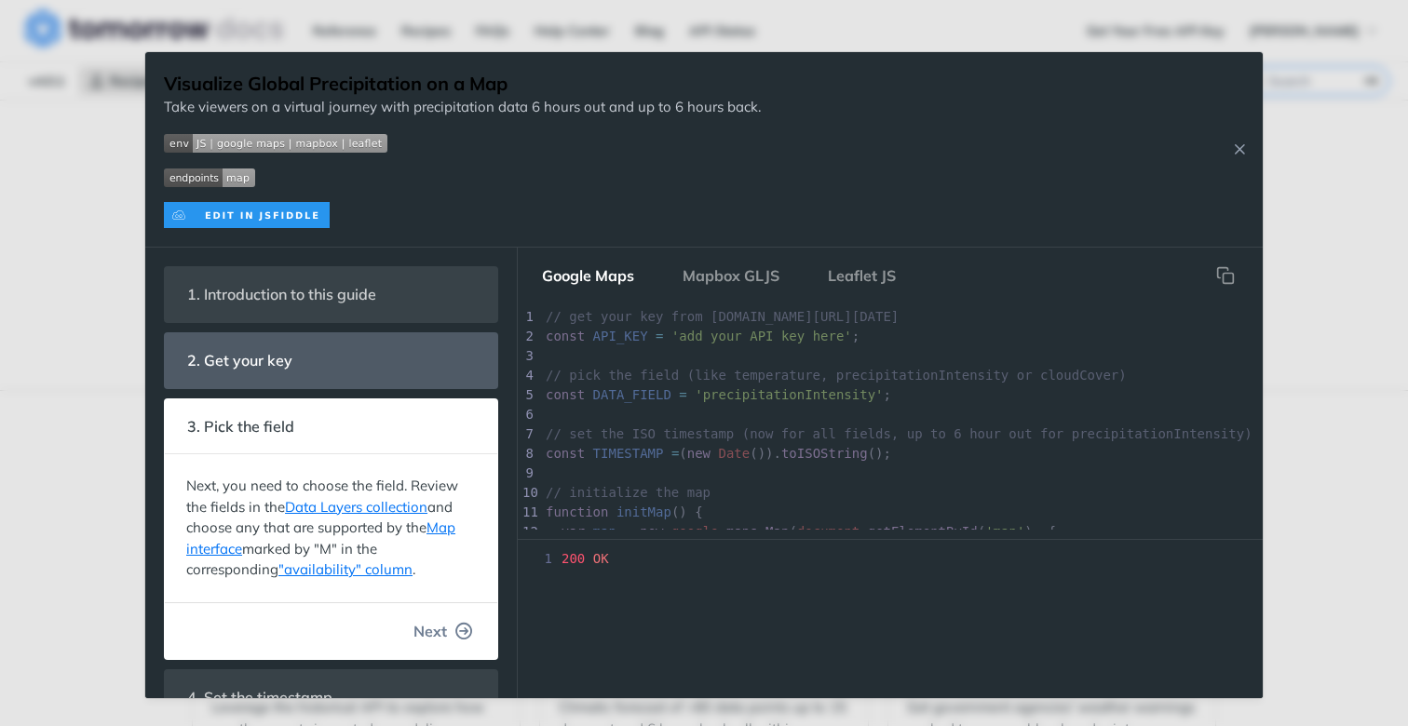
click at [434, 628] on button "Next" at bounding box center [442, 631] width 89 height 37
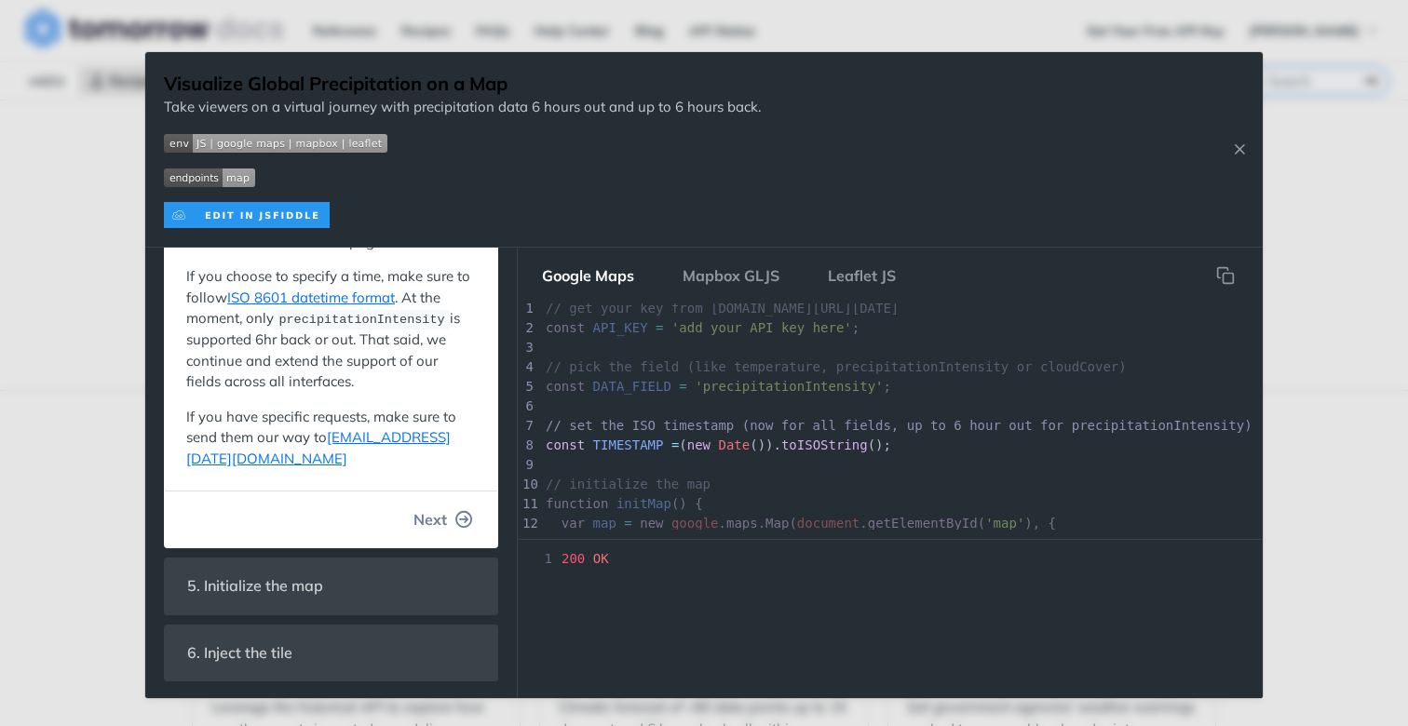
click at [436, 525] on button "Next" at bounding box center [442, 519] width 89 height 37
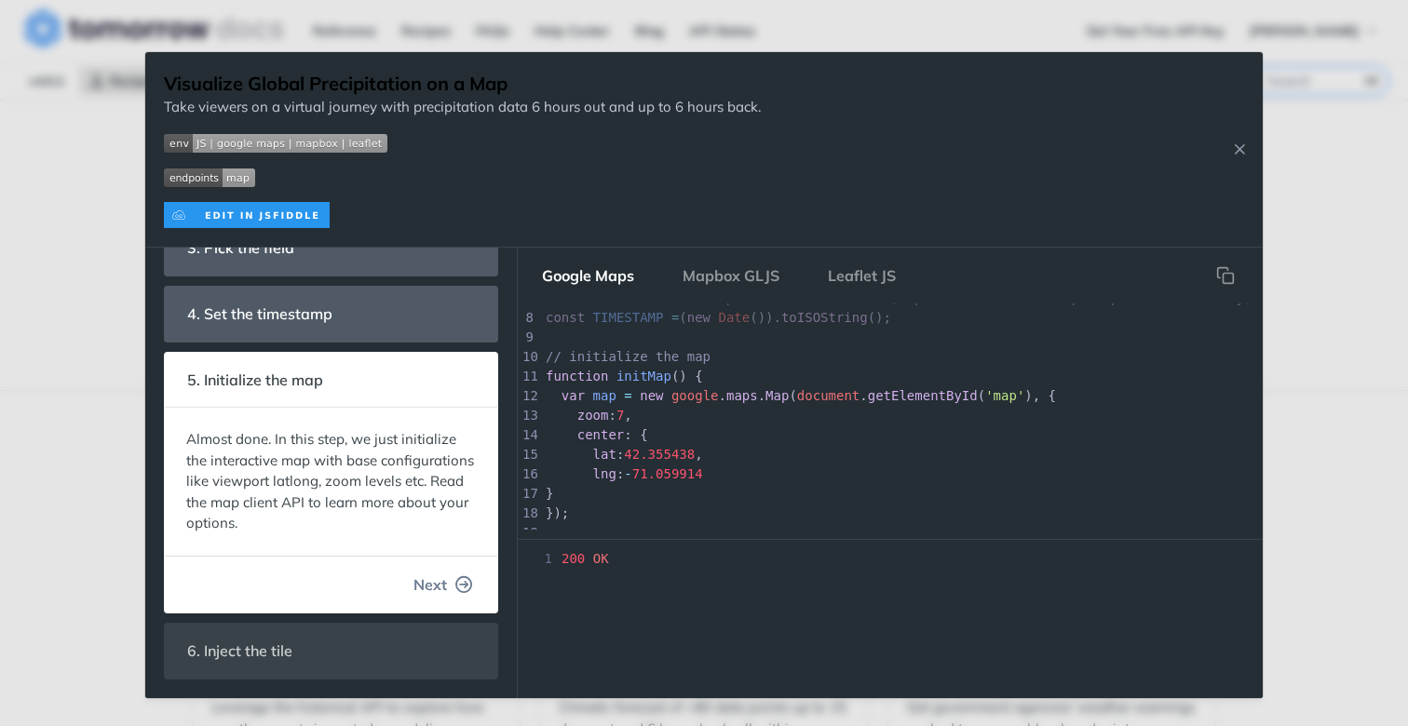
click at [423, 580] on span "Next" at bounding box center [430, 585] width 34 height 22
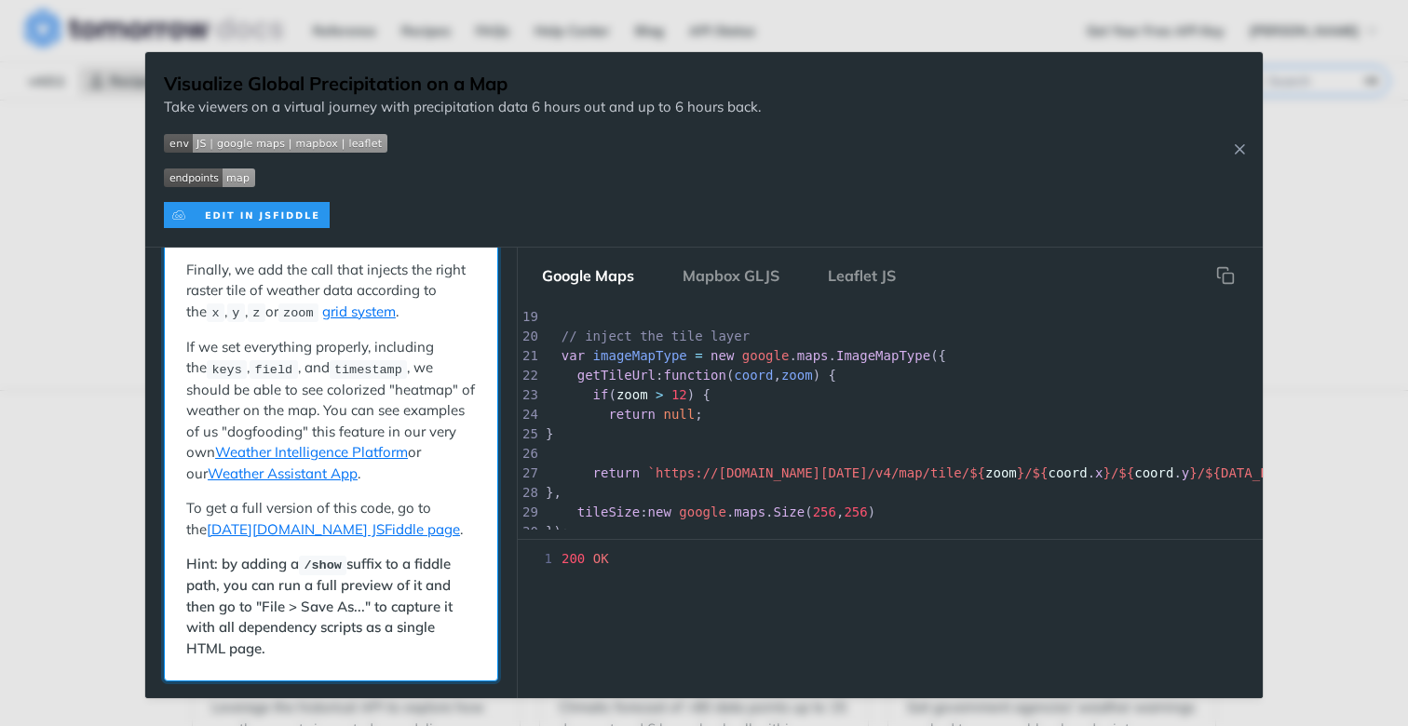
click at [392, 586] on strong "Hint: by adding a /show suffix to a fiddle path, you can run a full preview of …" at bounding box center [319, 606] width 266 height 102
click at [384, 520] on p "To get a full version of this code, go to the Tomorrow.io JSFiddle page ." at bounding box center [331, 519] width 290 height 42
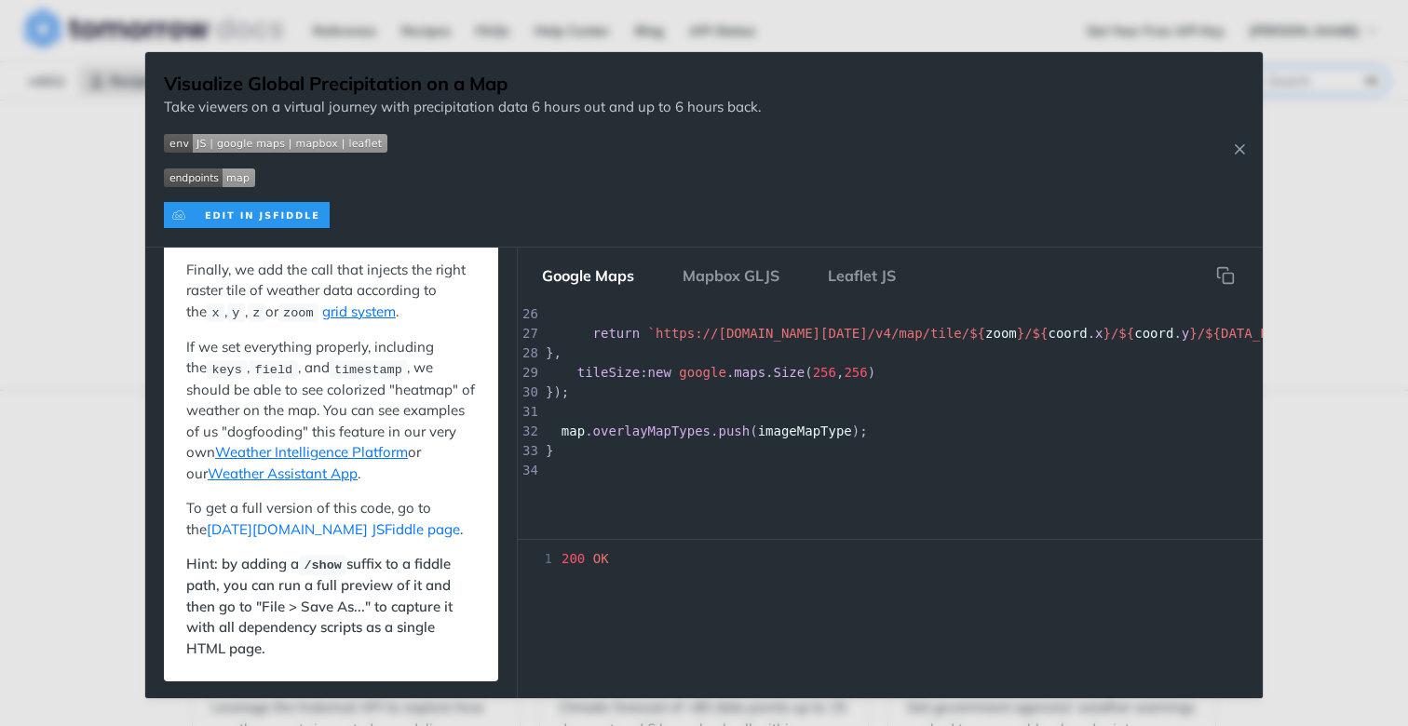
scroll to position [234, 0]
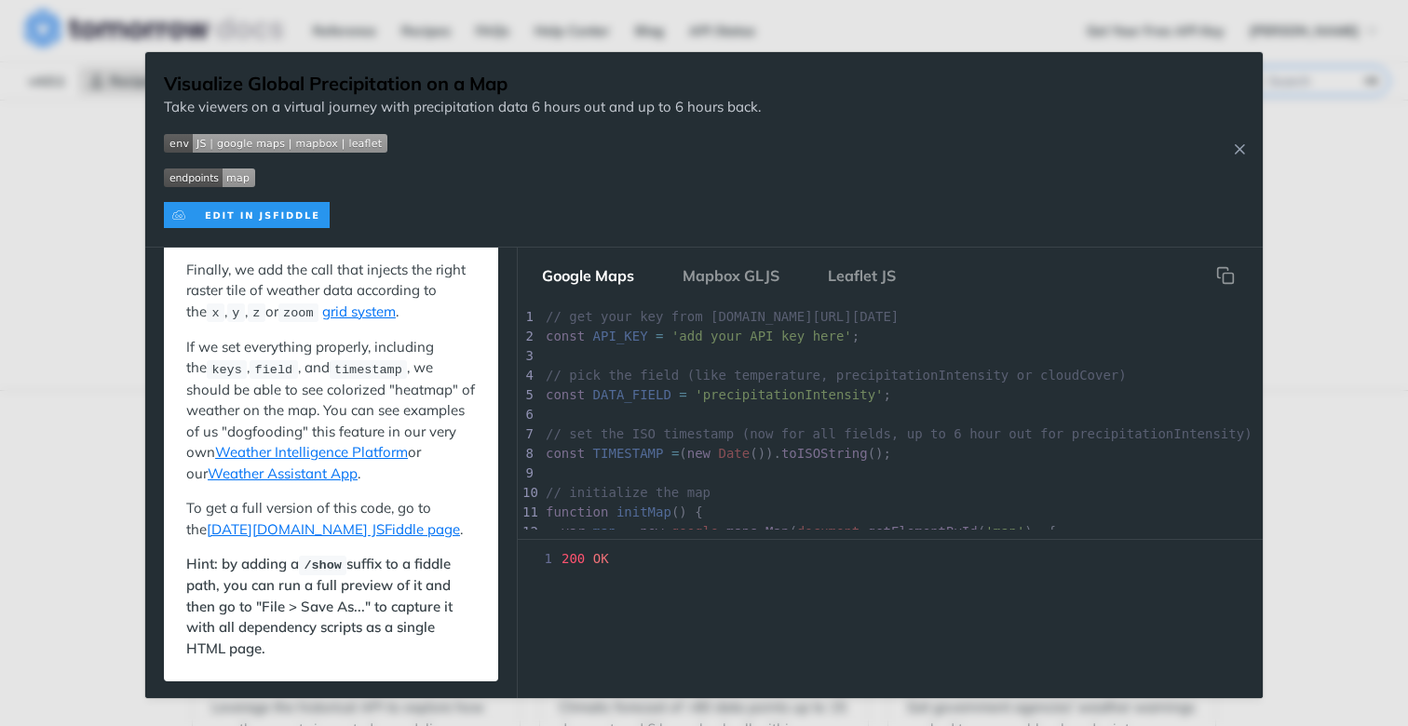
click at [512, 187] on span "Expand image" at bounding box center [462, 177] width 597 height 21
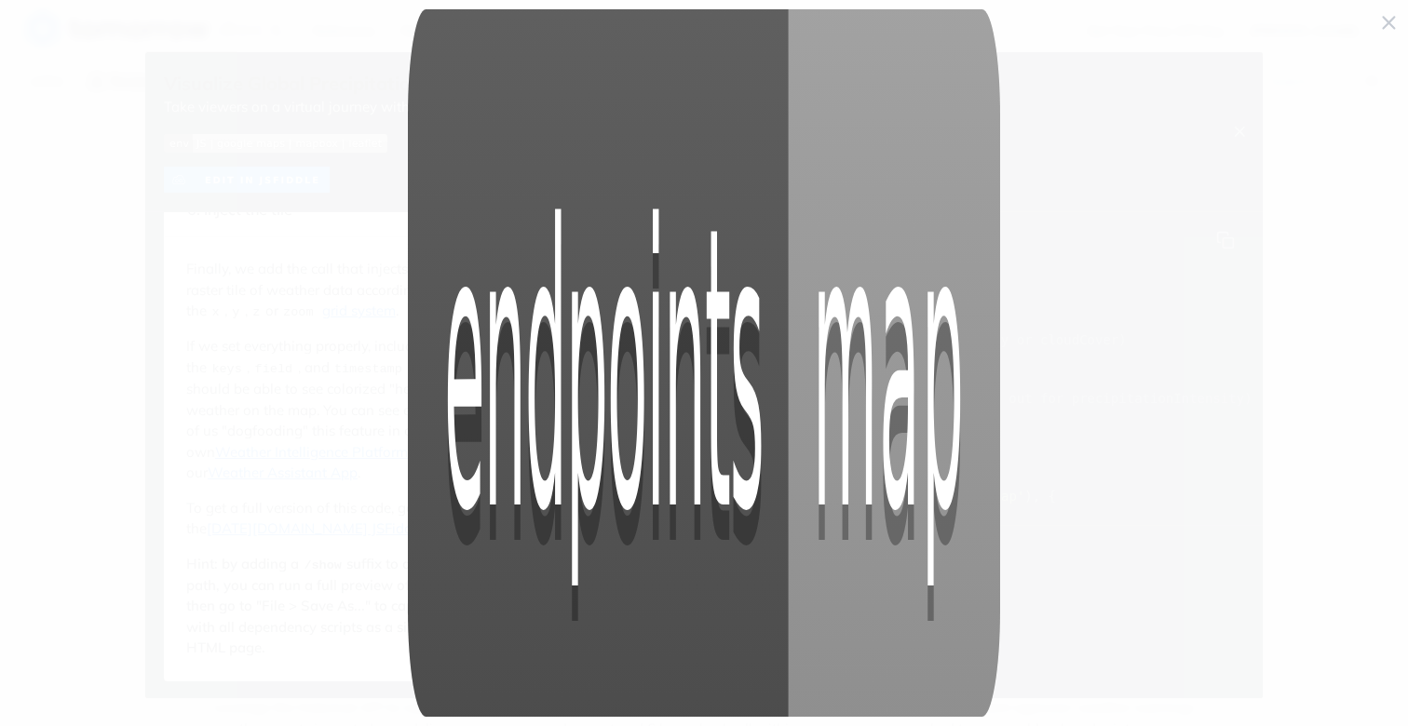
click at [1199, 290] on span "Collapse image" at bounding box center [704, 363] width 1408 height 726
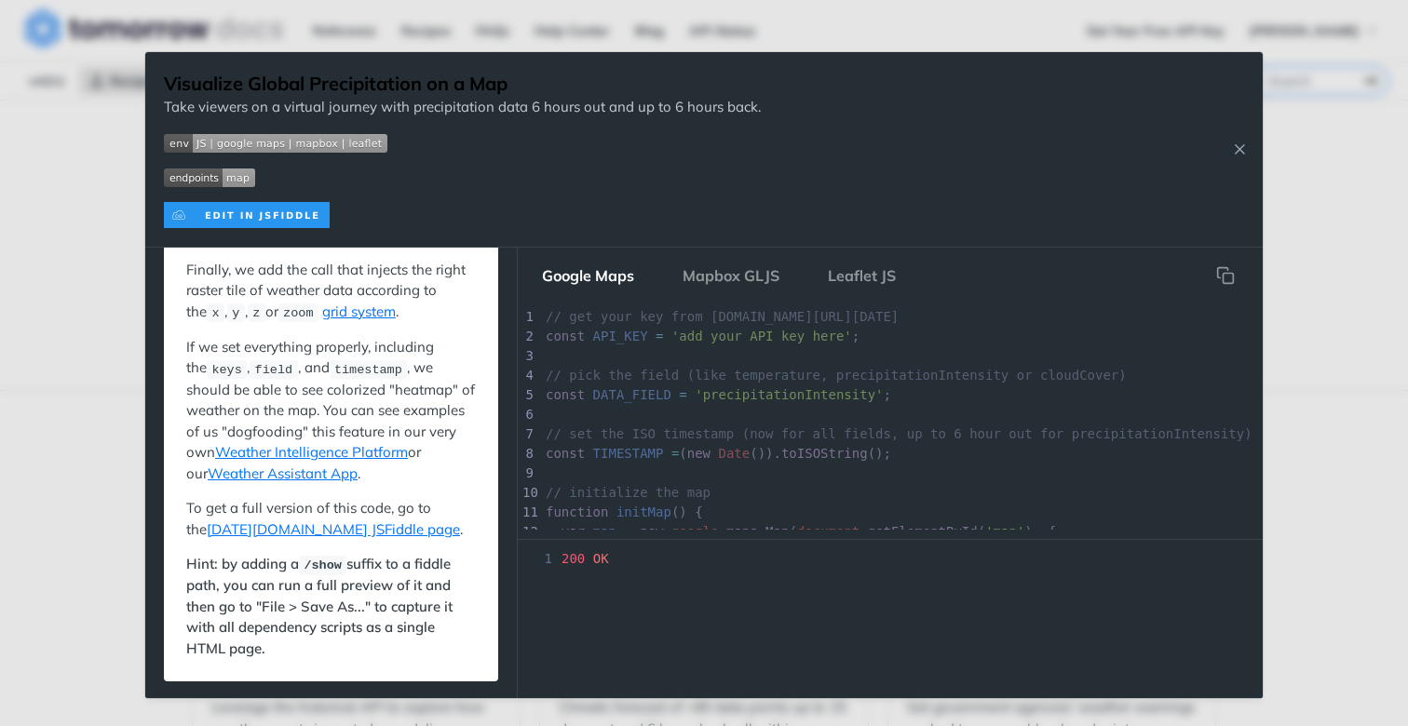
click at [781, 344] on span "'add your API key here'" at bounding box center [761, 336] width 181 height 15
click at [395, 227] on p at bounding box center [462, 215] width 597 height 26
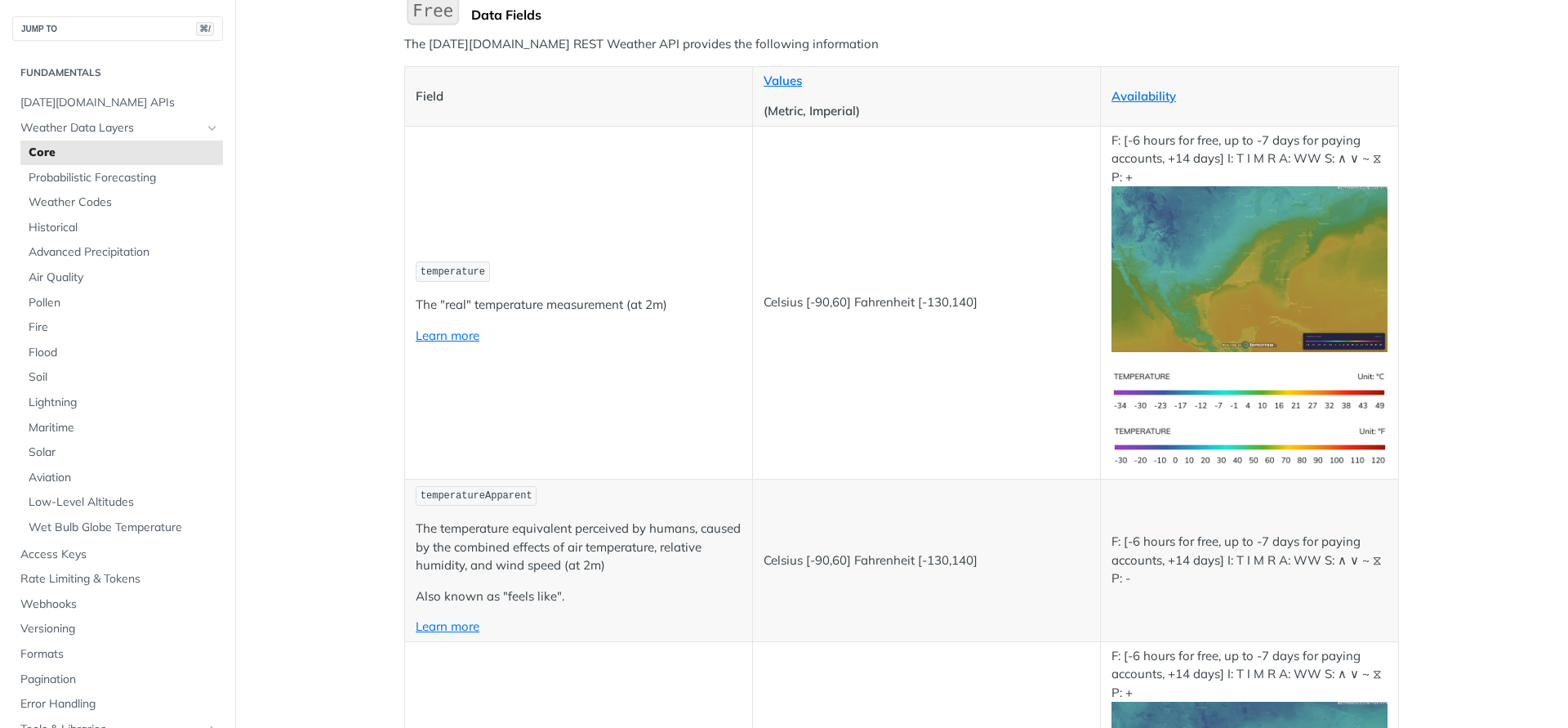
scroll to position [124, 0]
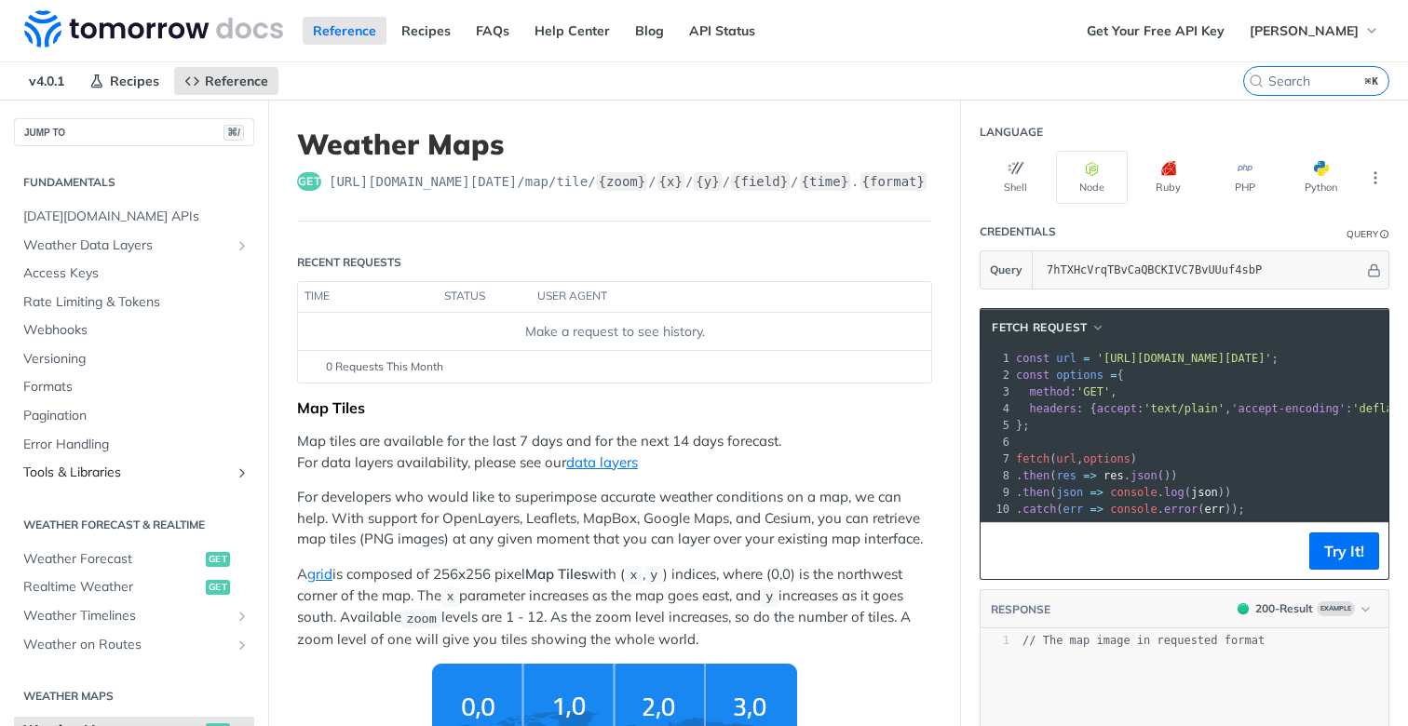
click at [94, 475] on span "Tools & Libraries" at bounding box center [126, 473] width 207 height 19
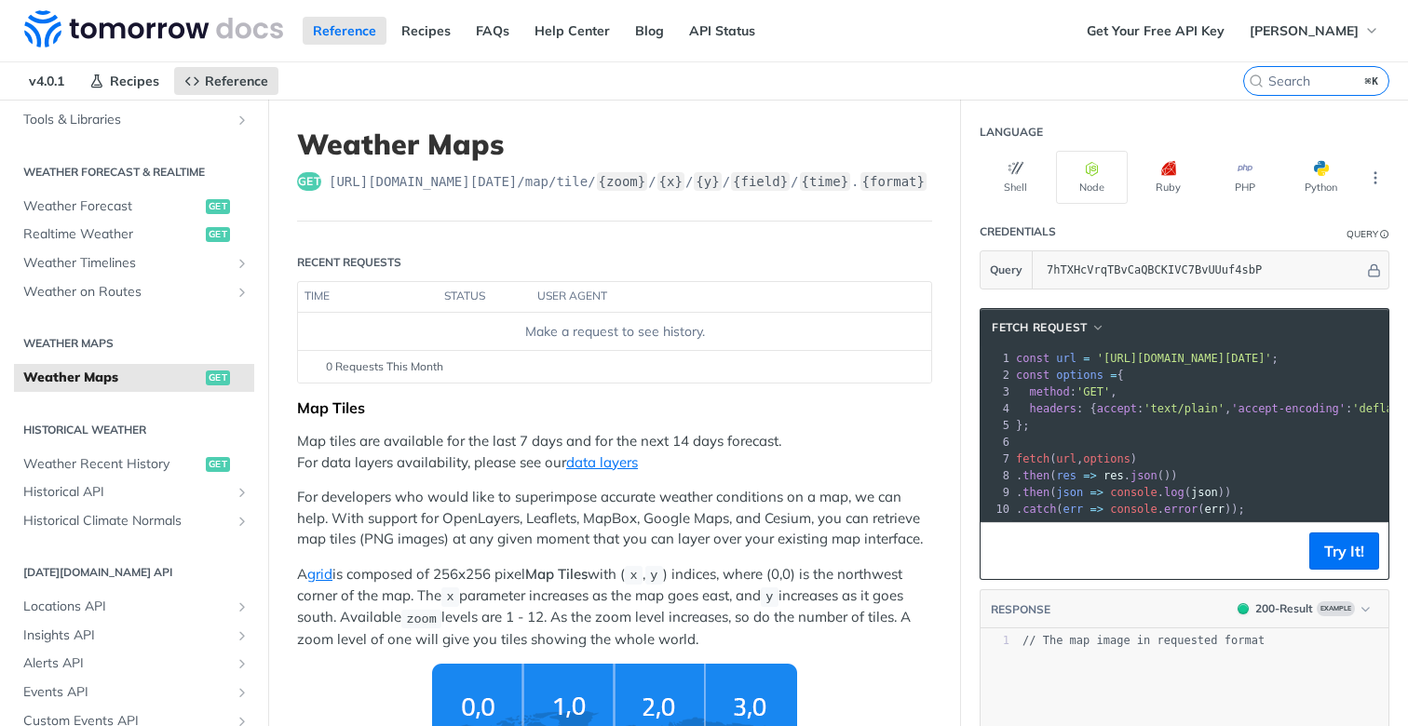
click at [508, 466] on p "Map tiles are available for the last 7 days and for the next 14 days forecast. …" at bounding box center [614, 452] width 635 height 42
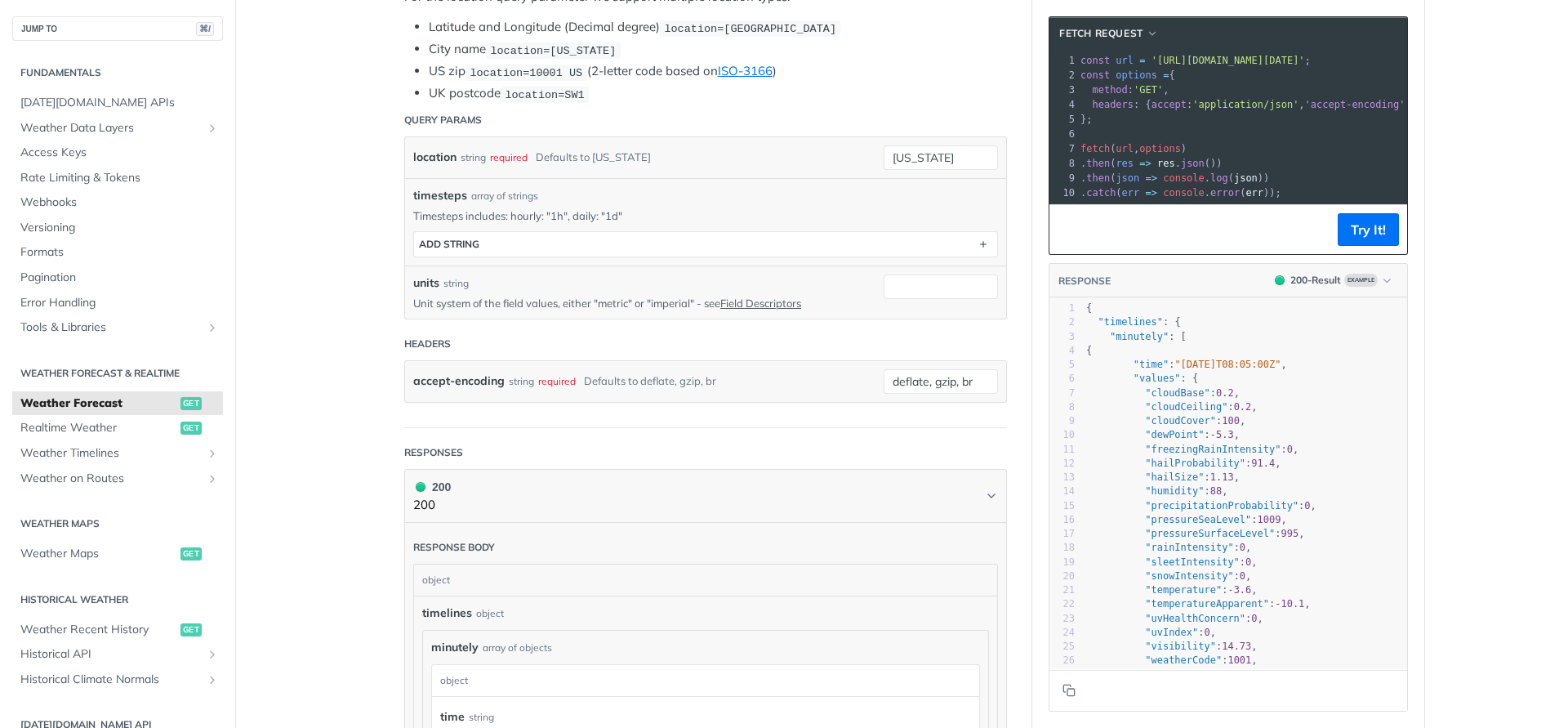
scroll to position [451, 0]
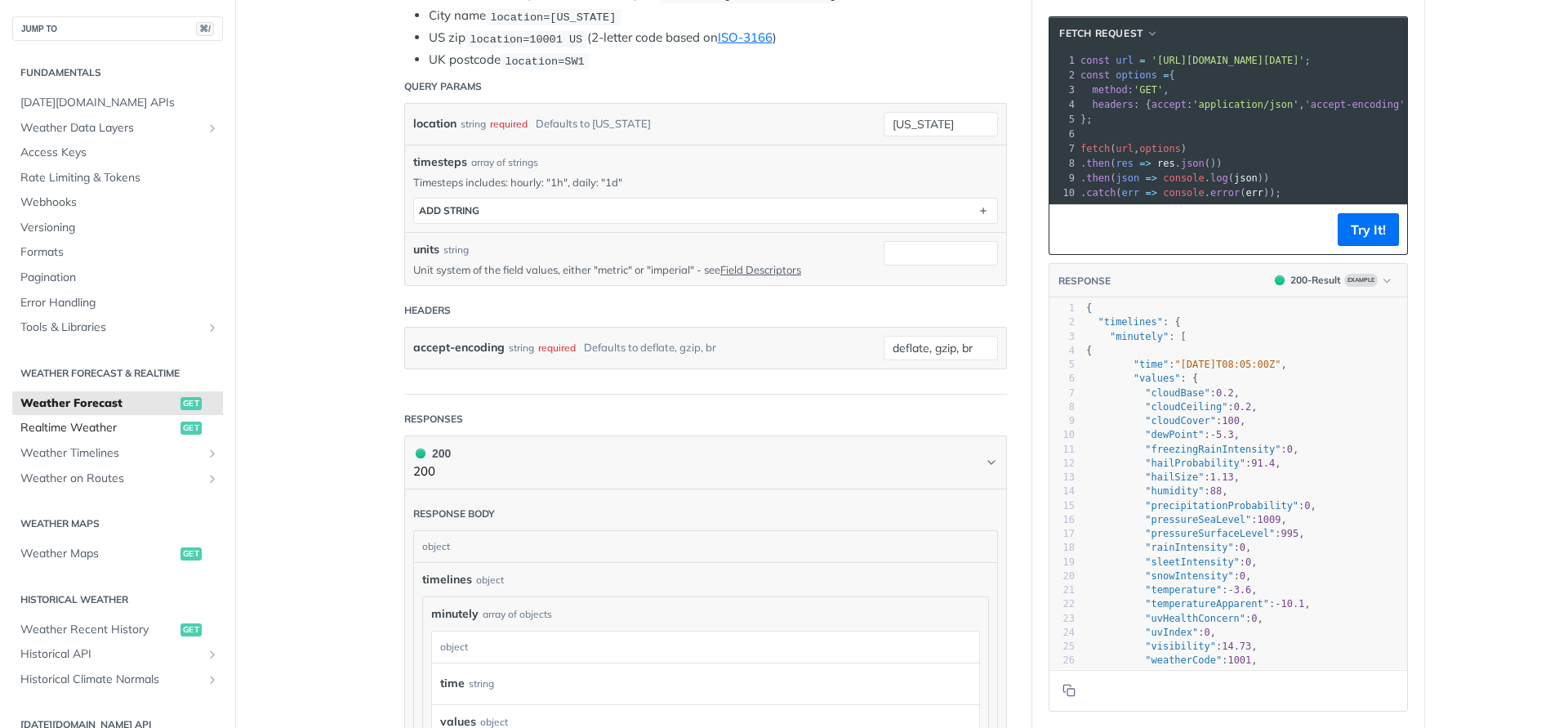
click at [118, 429] on span "Realtime Weather" at bounding box center [98, 428] width 156 height 17
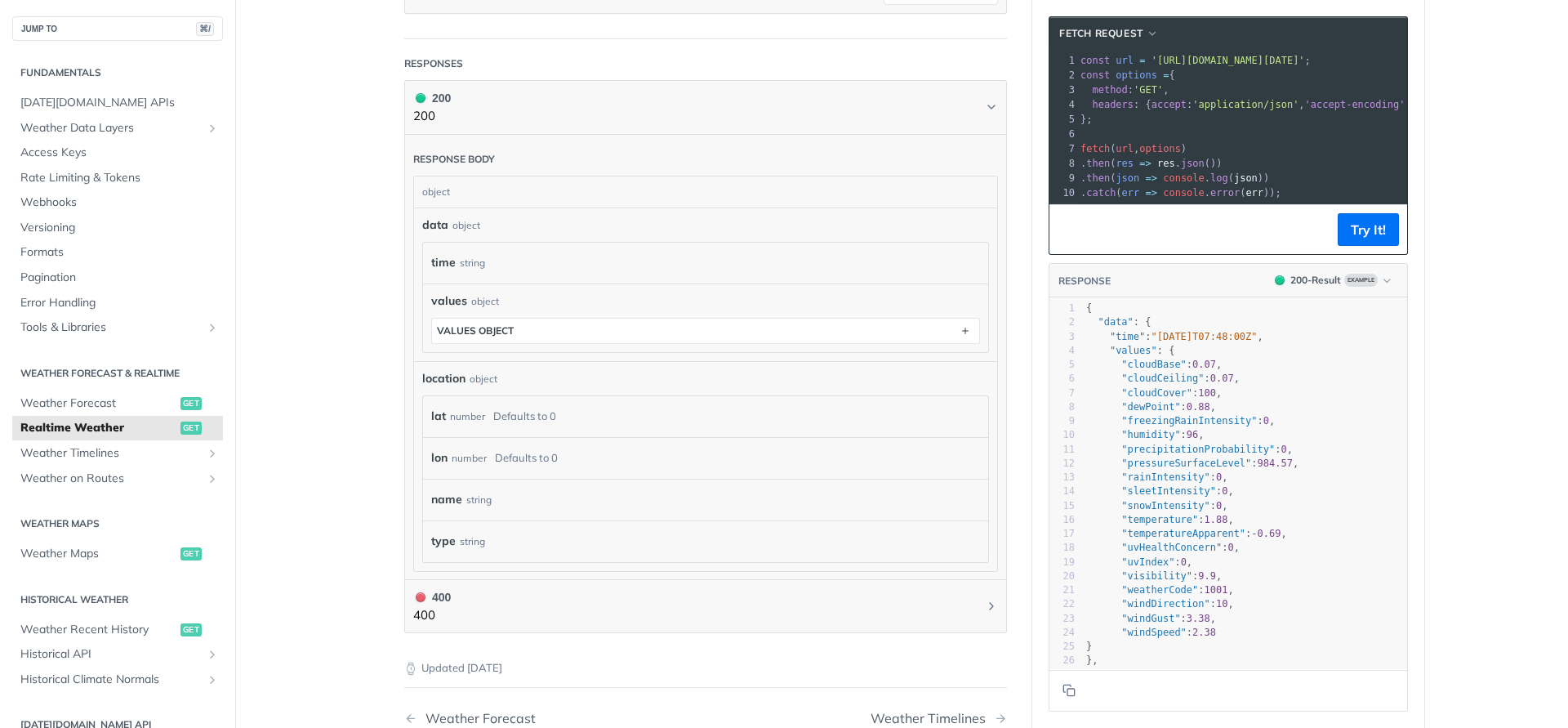
scroll to position [703, 0]
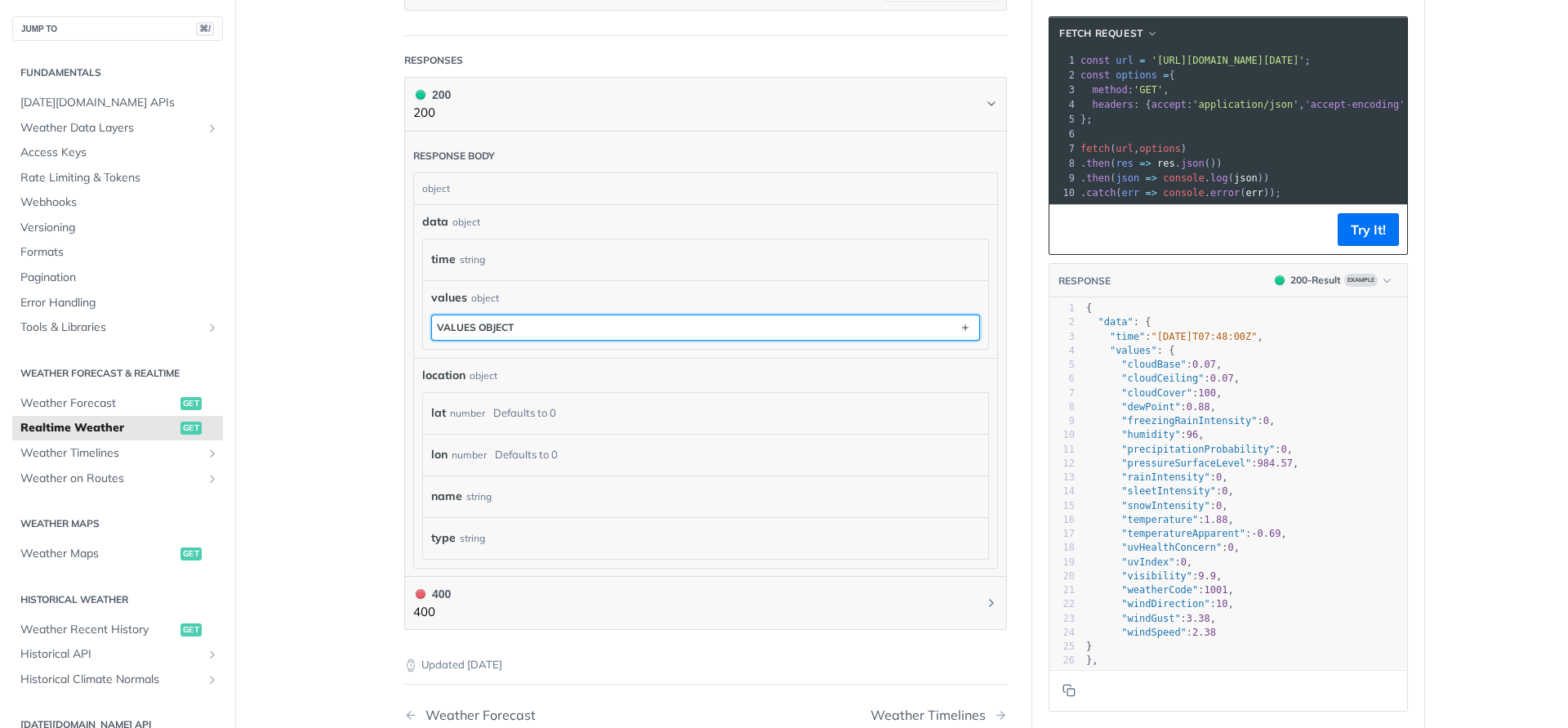
click at [748, 333] on button "values object" at bounding box center [706, 327] width 547 height 25
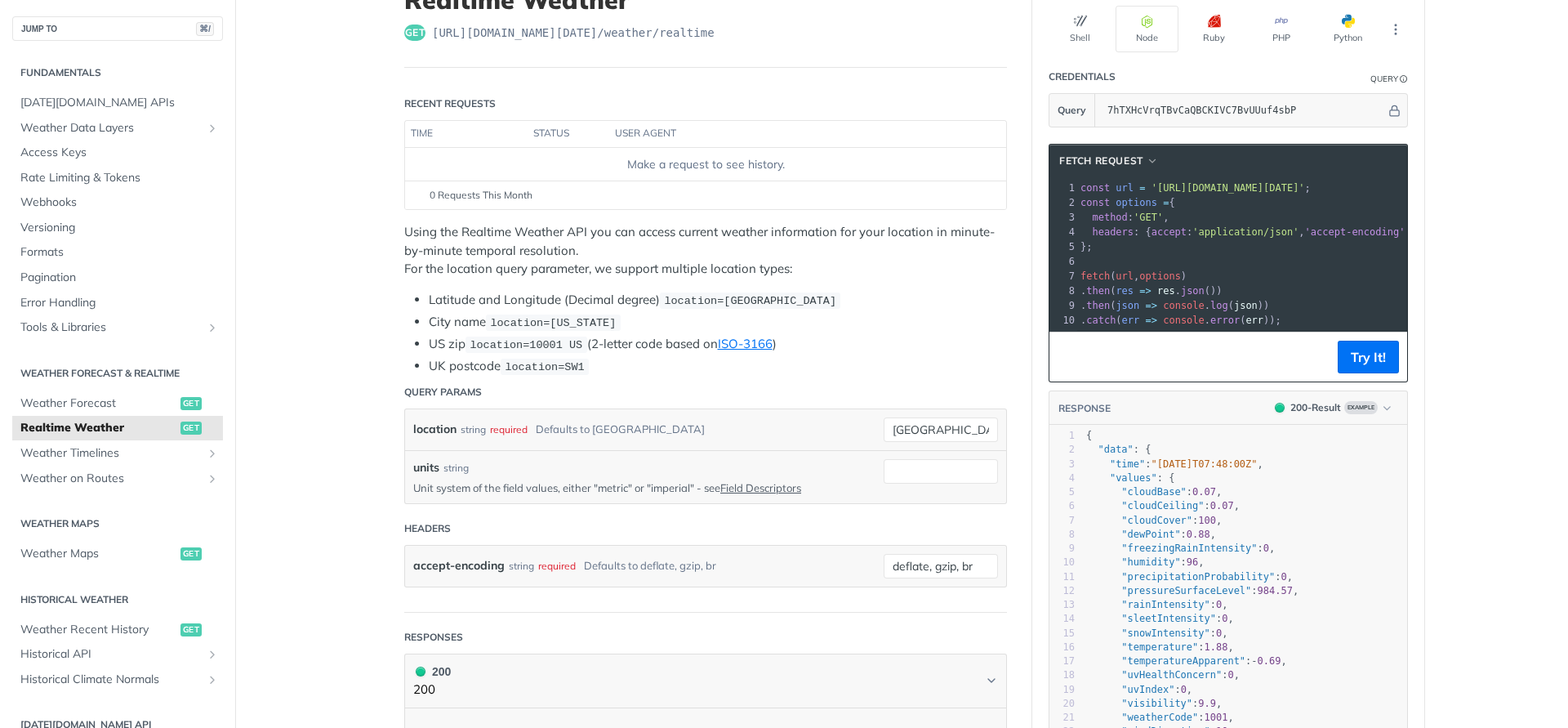
scroll to position [0, 0]
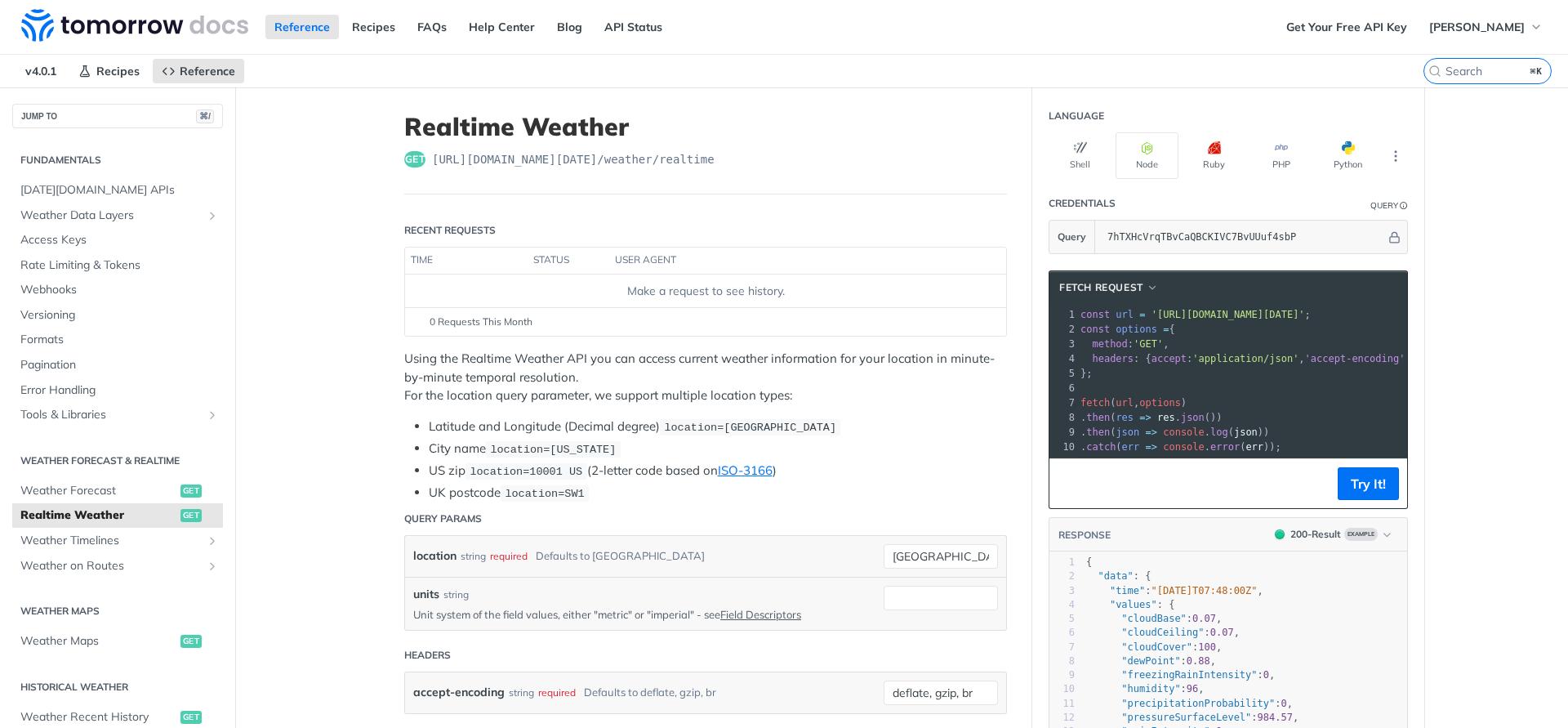
click at [968, 114] on h1 "Realtime Weather" at bounding box center [705, 127] width 602 height 30
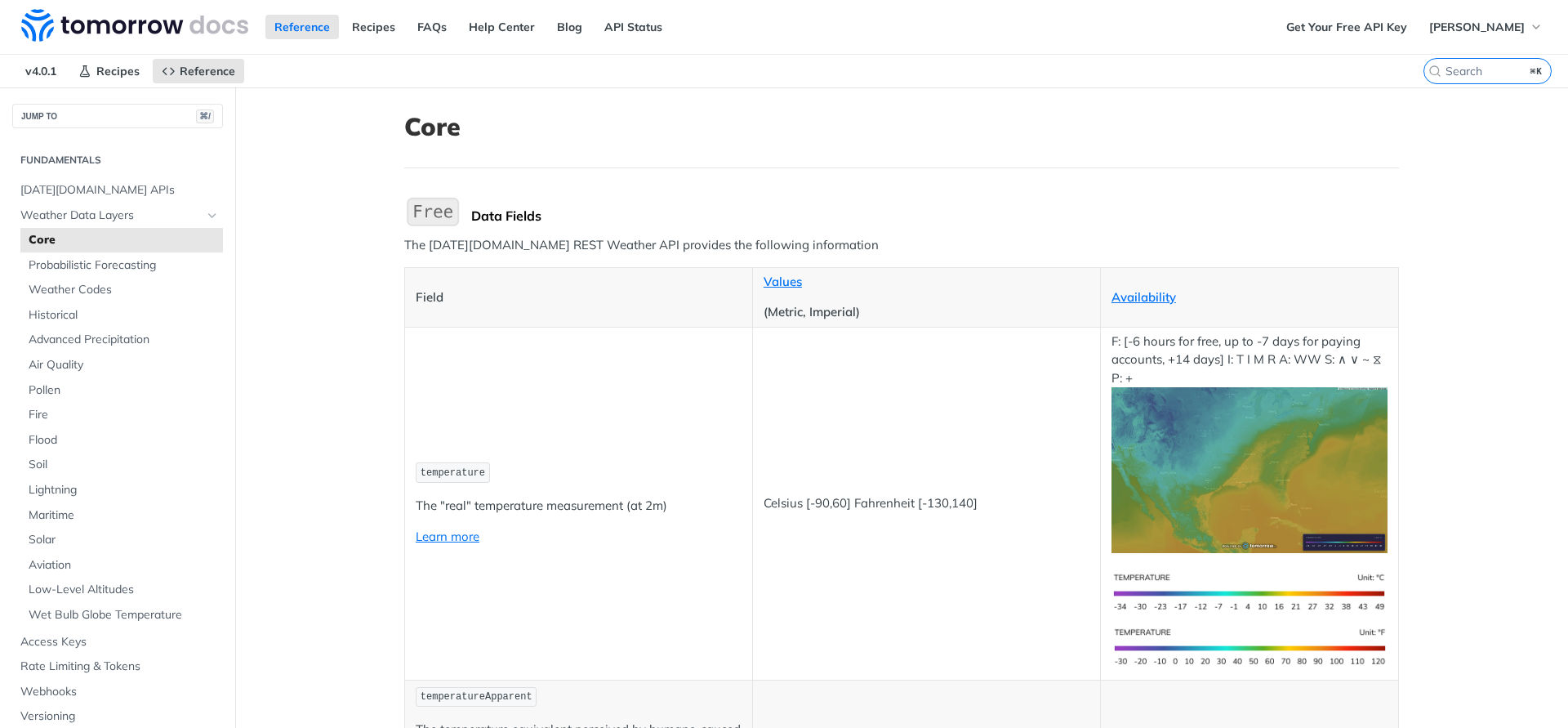
scroll to position [124, 0]
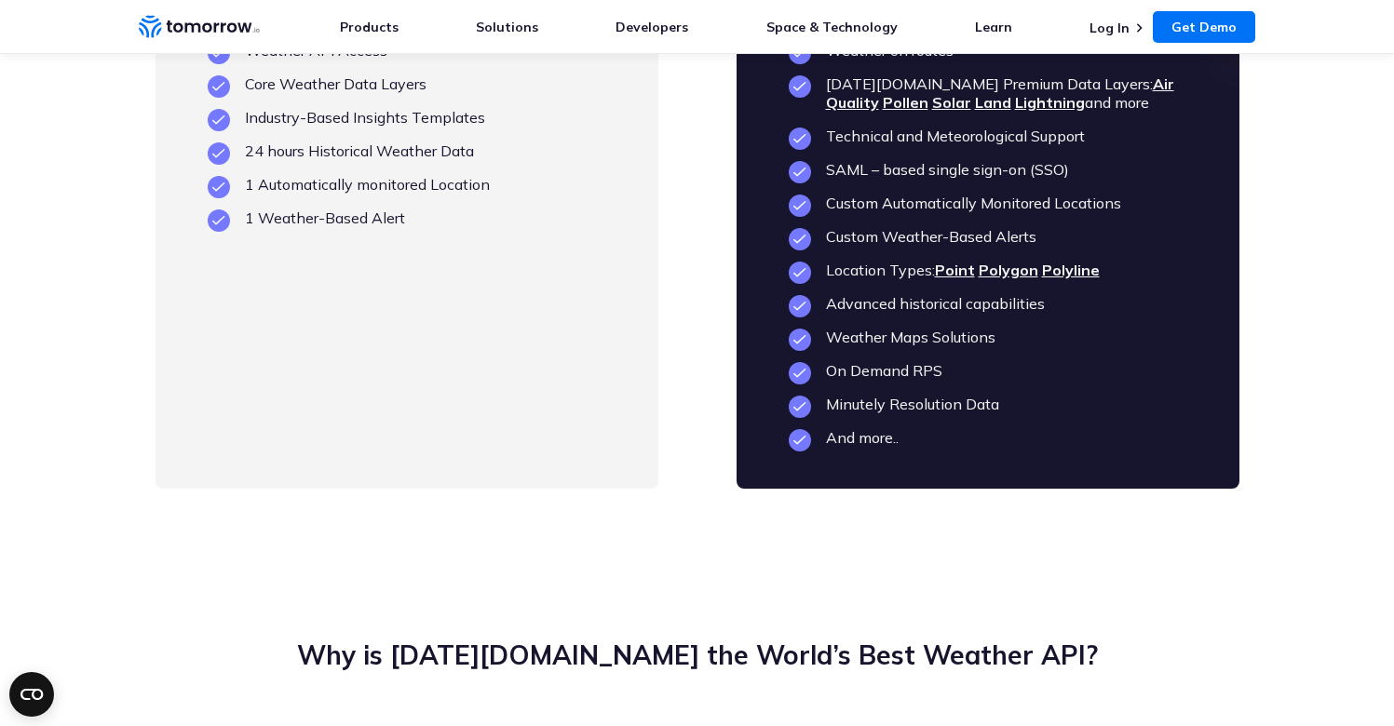
scroll to position [4439, 0]
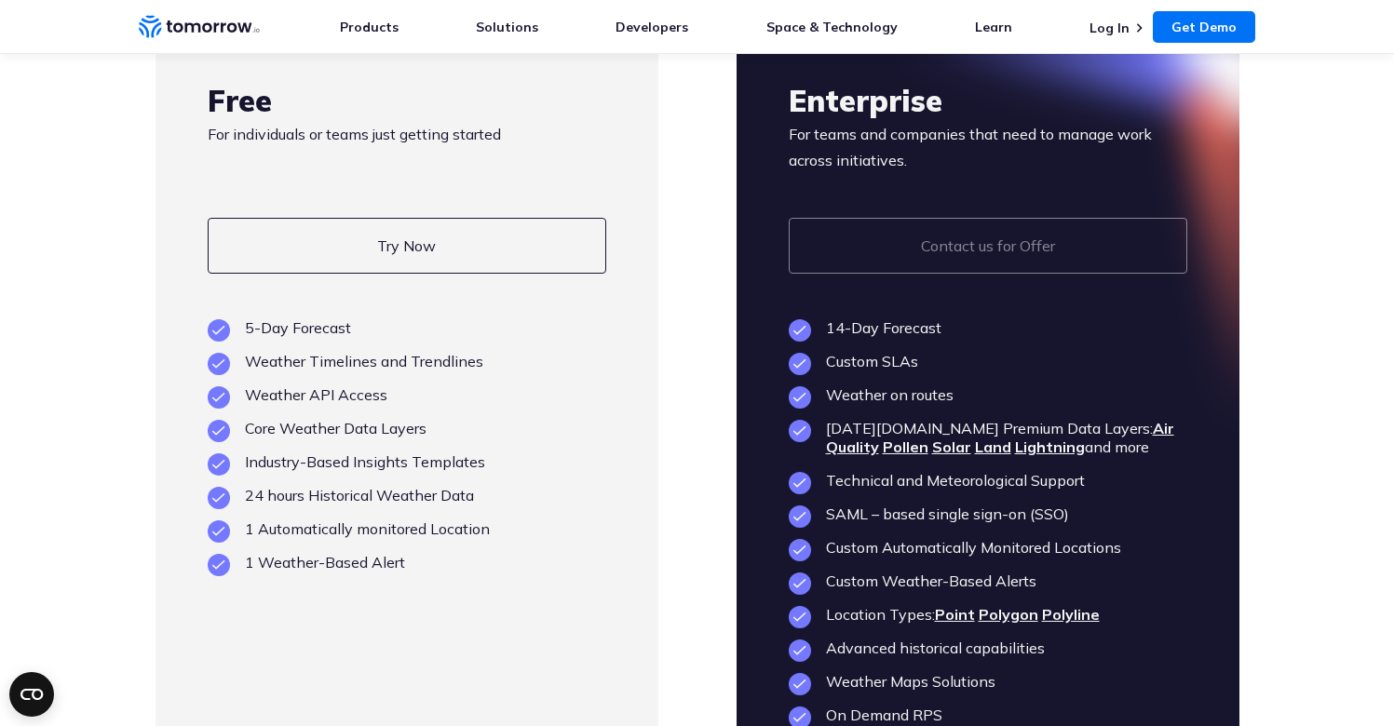
click at [1021, 218] on link "Contact us for Offer" at bounding box center [988, 246] width 398 height 56
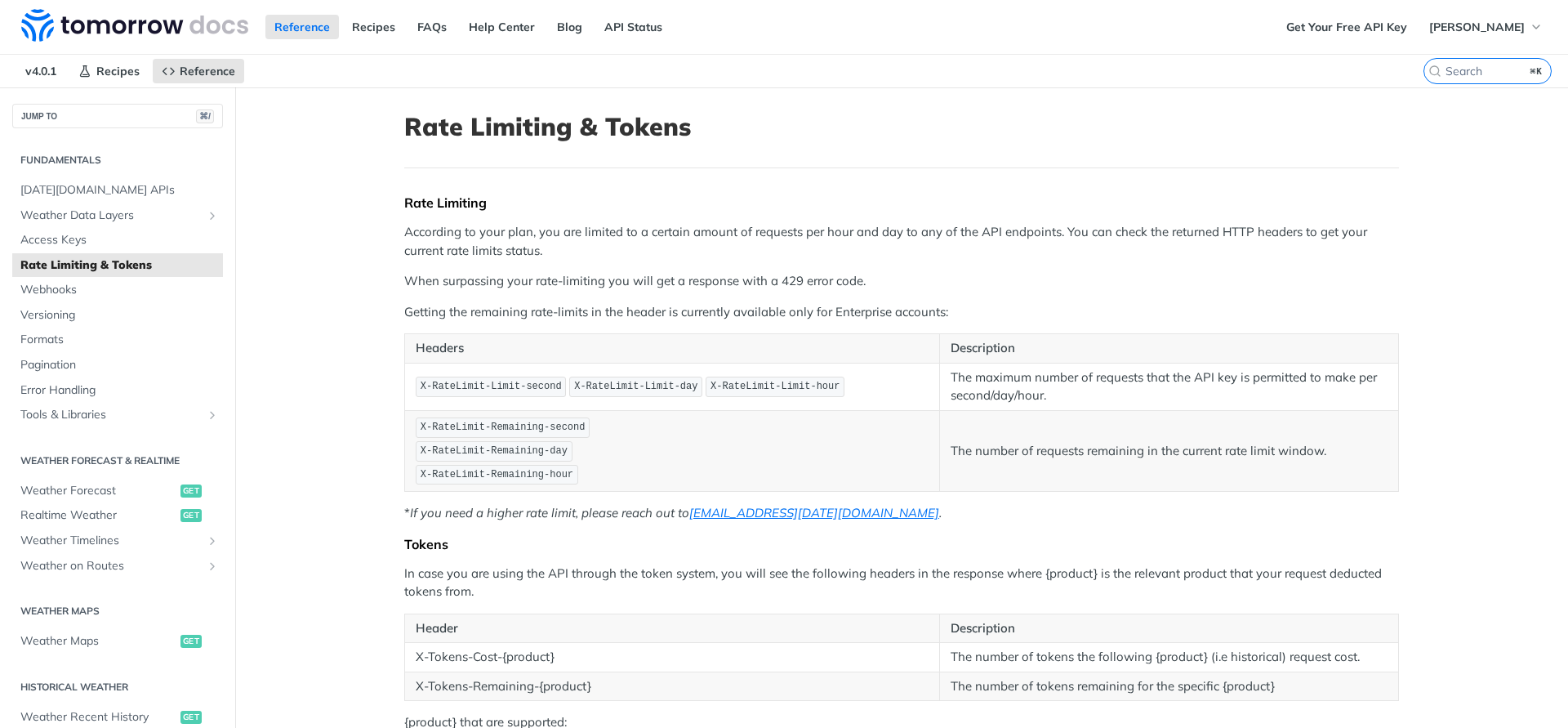
click at [973, 186] on article "Rate Limiting & Tokens Rate Limiting According to your plan, you are limited to…" at bounding box center [902, 576] width 1045 height 978
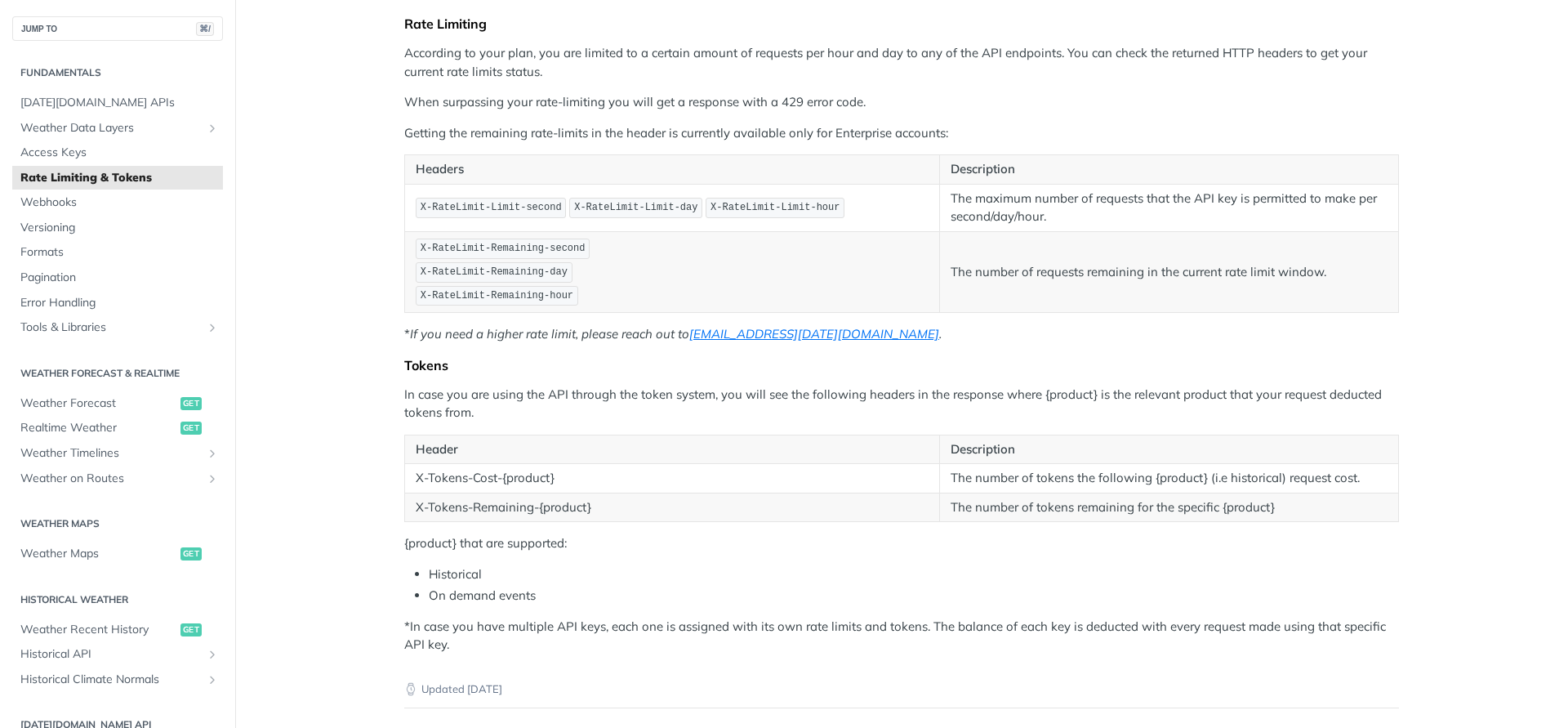
scroll to position [10, 0]
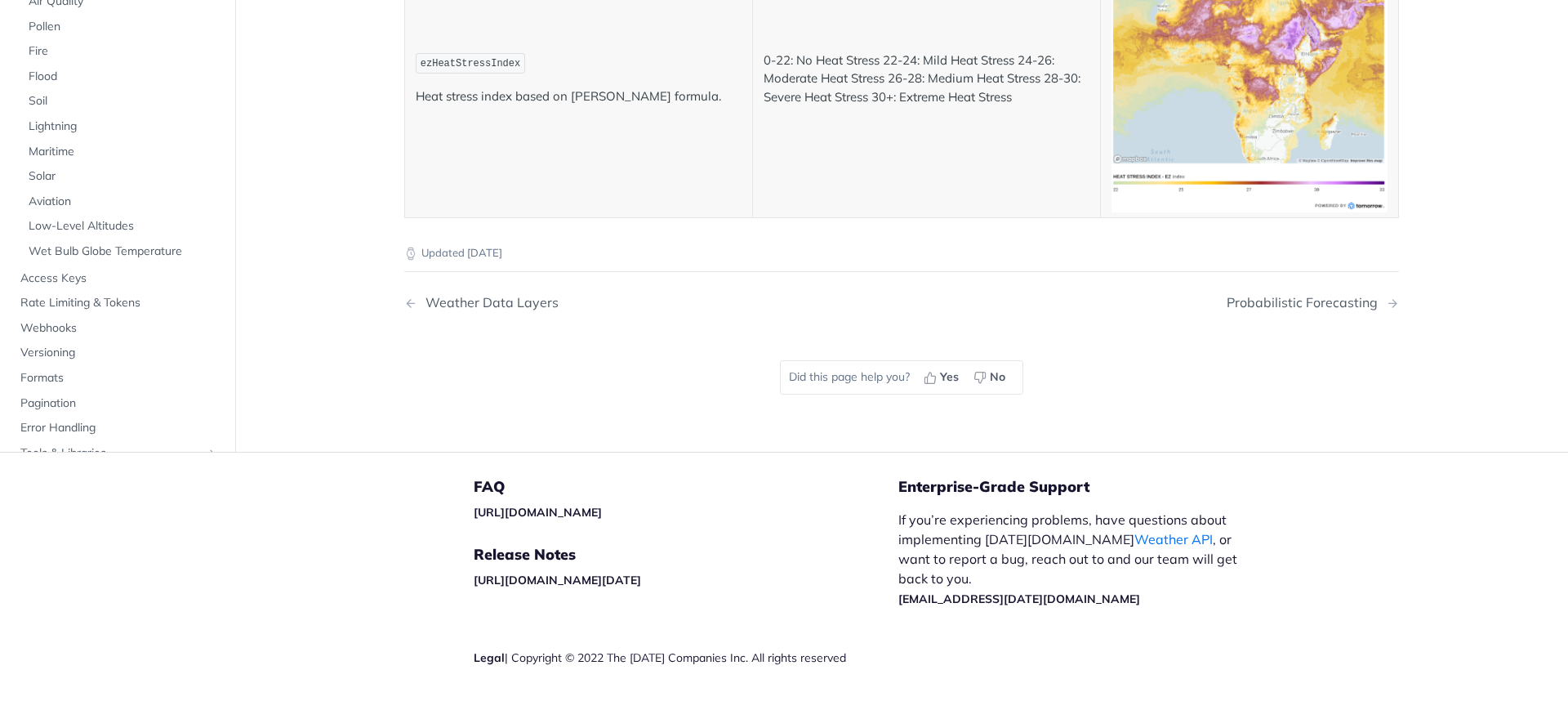
scroll to position [8553, 0]
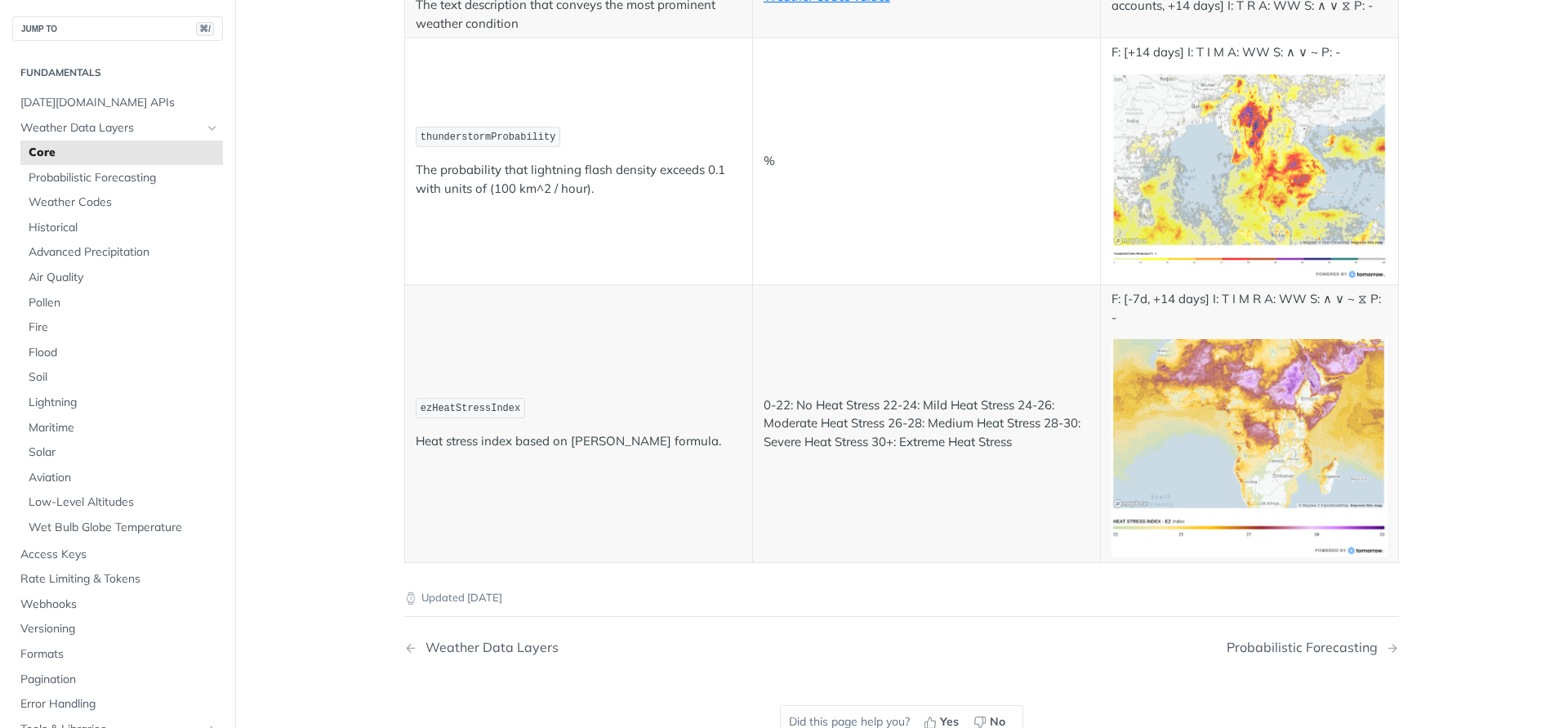
click at [460, 637] on nav "Weather Data Layers Probabilistic Forecasting" at bounding box center [902, 646] width 994 height 48
click at [467, 639] on div "Weather Data Layers" at bounding box center [488, 647] width 141 height 16
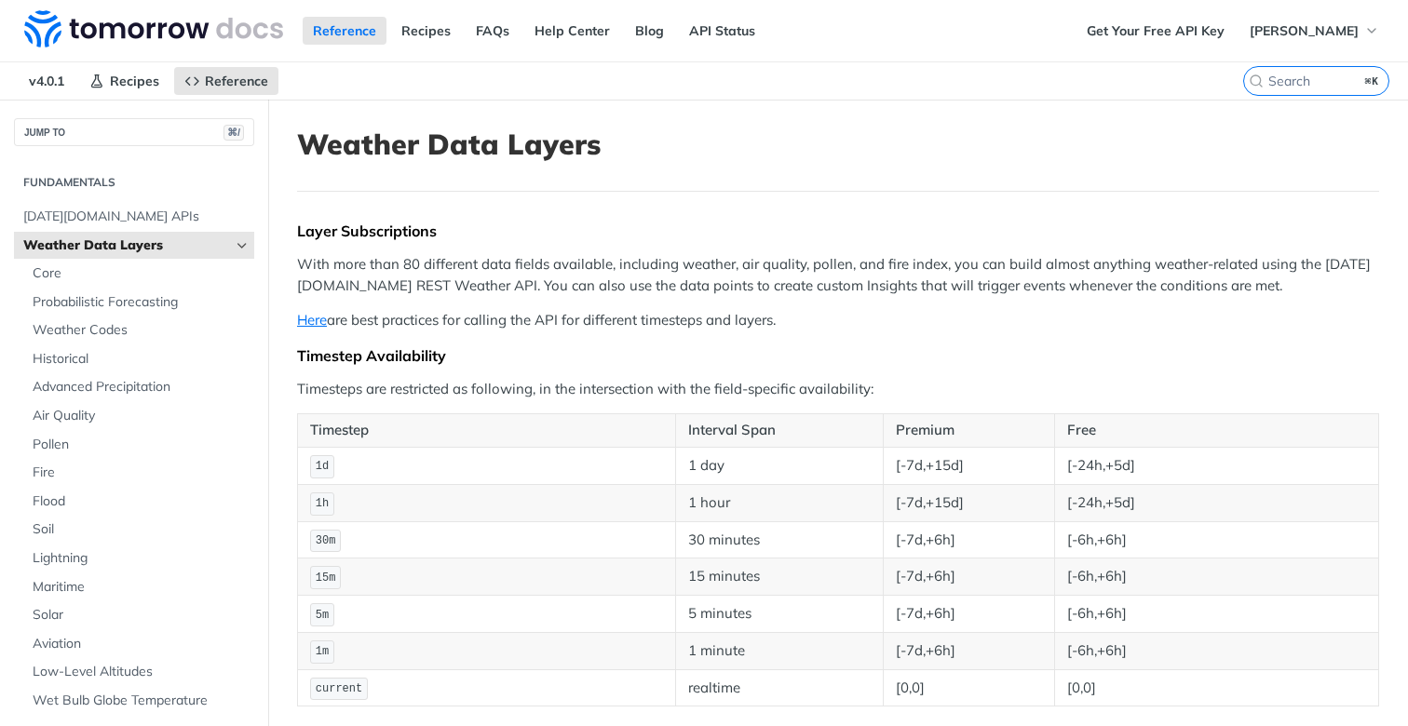
click at [719, 255] on p "With more than 80 different data fields available, including weather, air quali…" at bounding box center [838, 275] width 1082 height 42
